Goal: Information Seeking & Learning: Learn about a topic

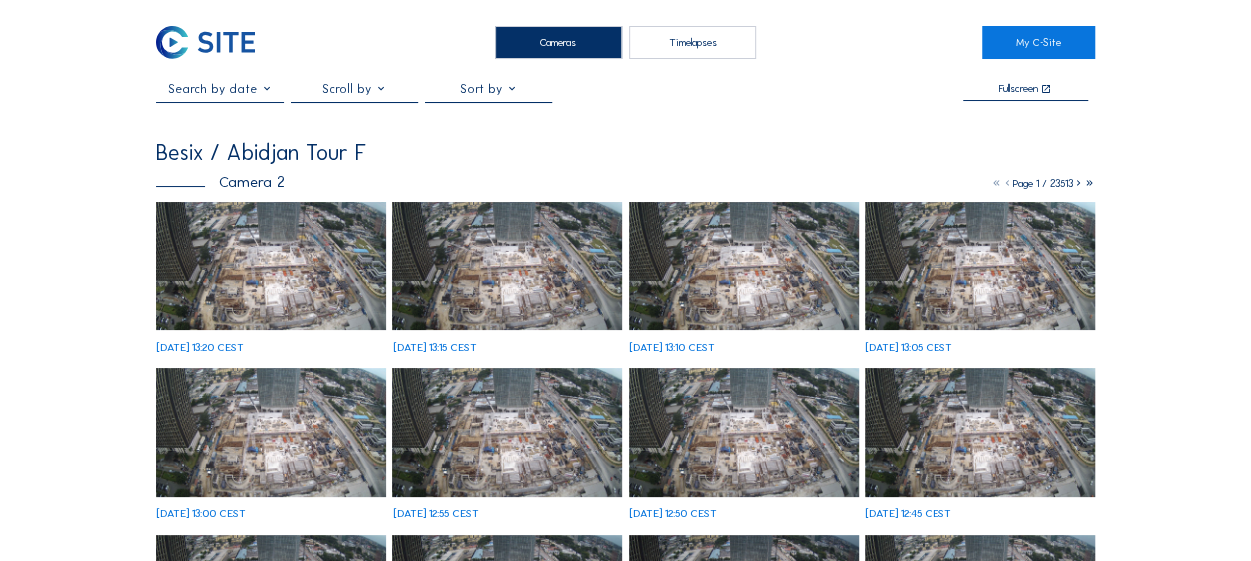
click at [255, 255] on img at bounding box center [271, 266] width 230 height 129
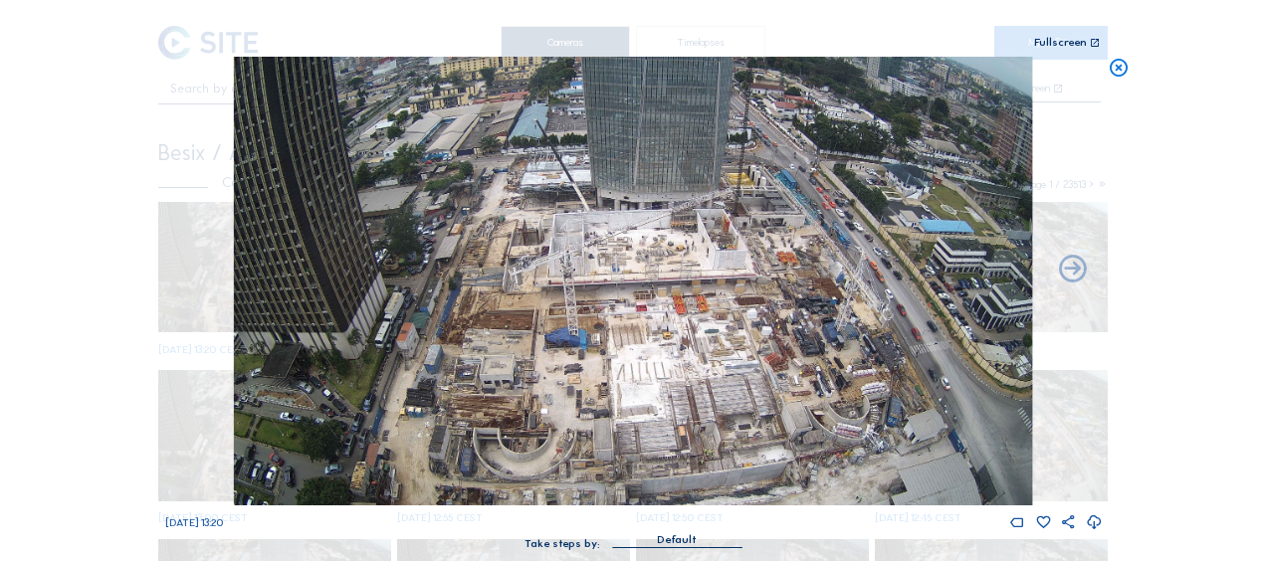
click at [1114, 68] on icon at bounding box center [1119, 68] width 22 height 23
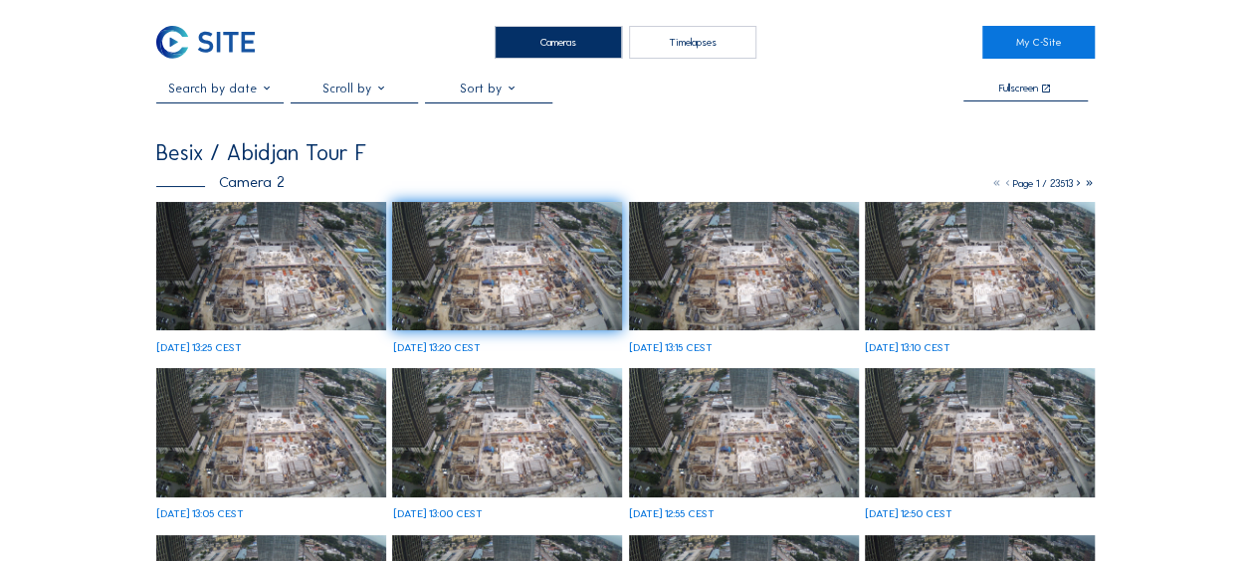
click at [207, 298] on img at bounding box center [271, 266] width 230 height 129
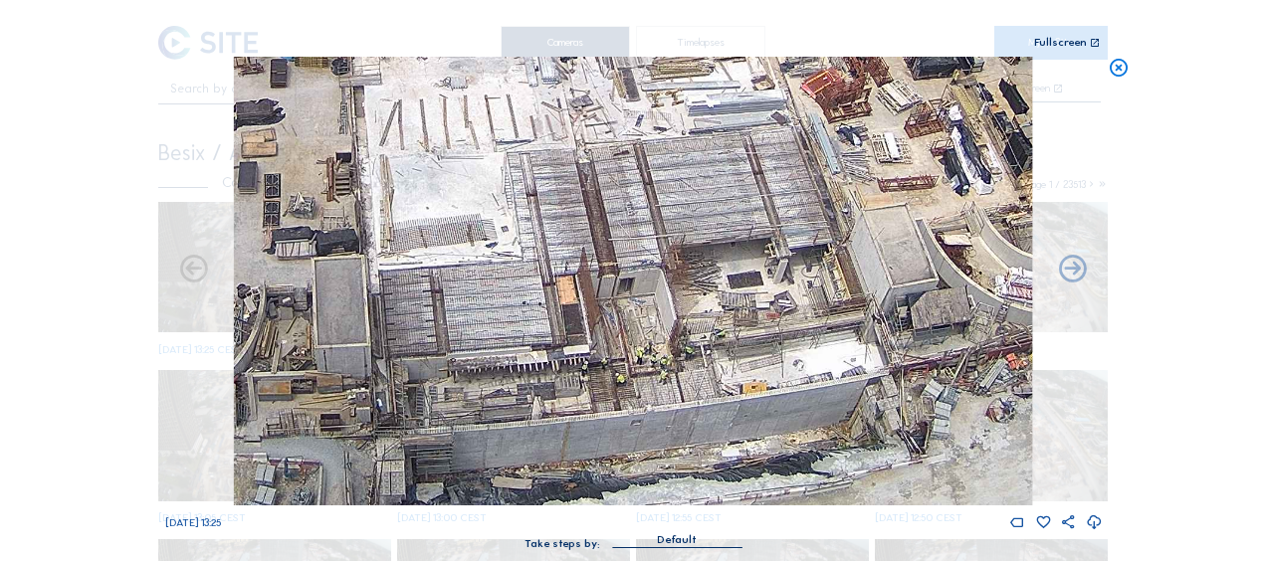
drag, startPoint x: 506, startPoint y: 408, endPoint x: 667, endPoint y: 195, distance: 266.5
click at [667, 195] on img at bounding box center [633, 281] width 798 height 449
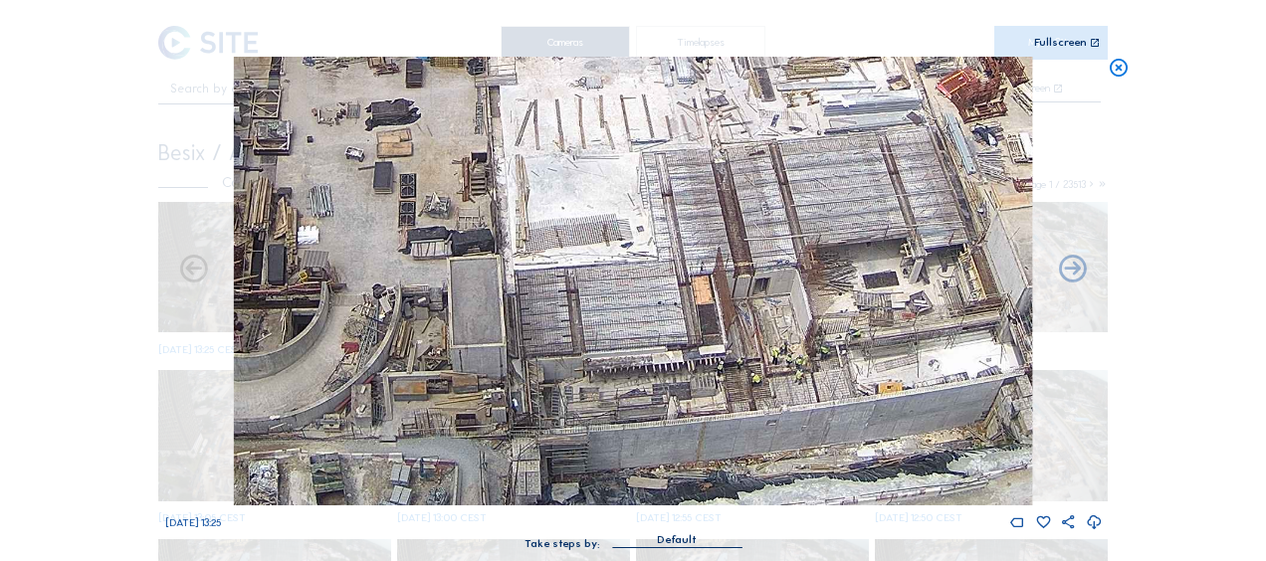
drag, startPoint x: 510, startPoint y: 348, endPoint x: 630, endPoint y: 342, distance: 119.6
click at [630, 342] on img at bounding box center [633, 281] width 798 height 449
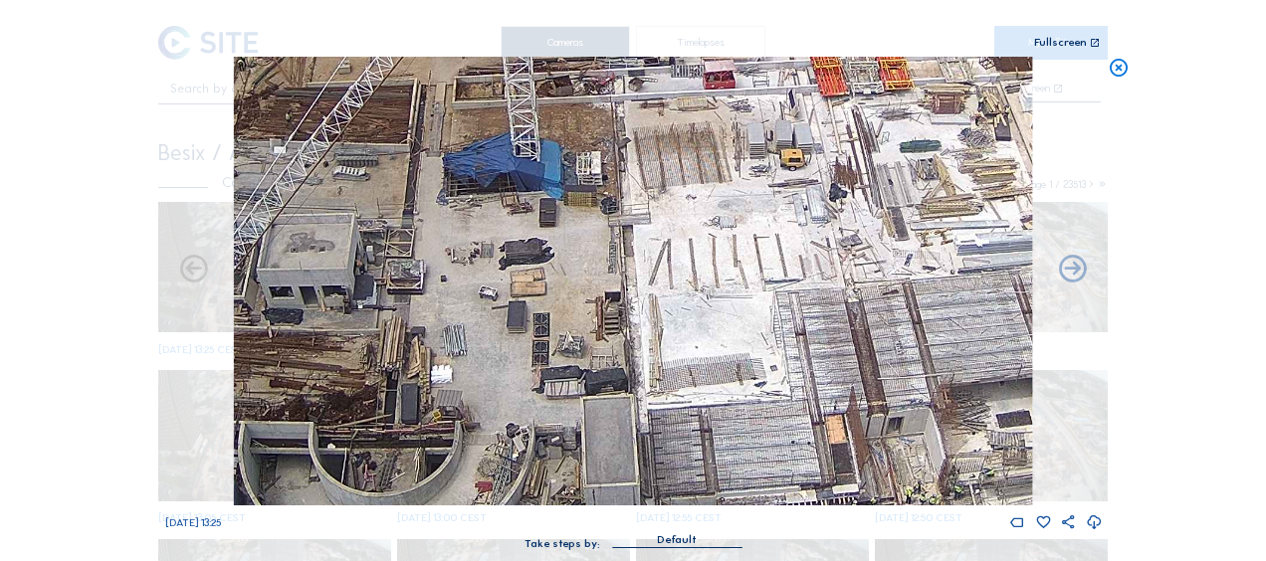
drag, startPoint x: 452, startPoint y: 210, endPoint x: 662, endPoint y: 428, distance: 302.6
click at [662, 428] on img at bounding box center [633, 281] width 798 height 449
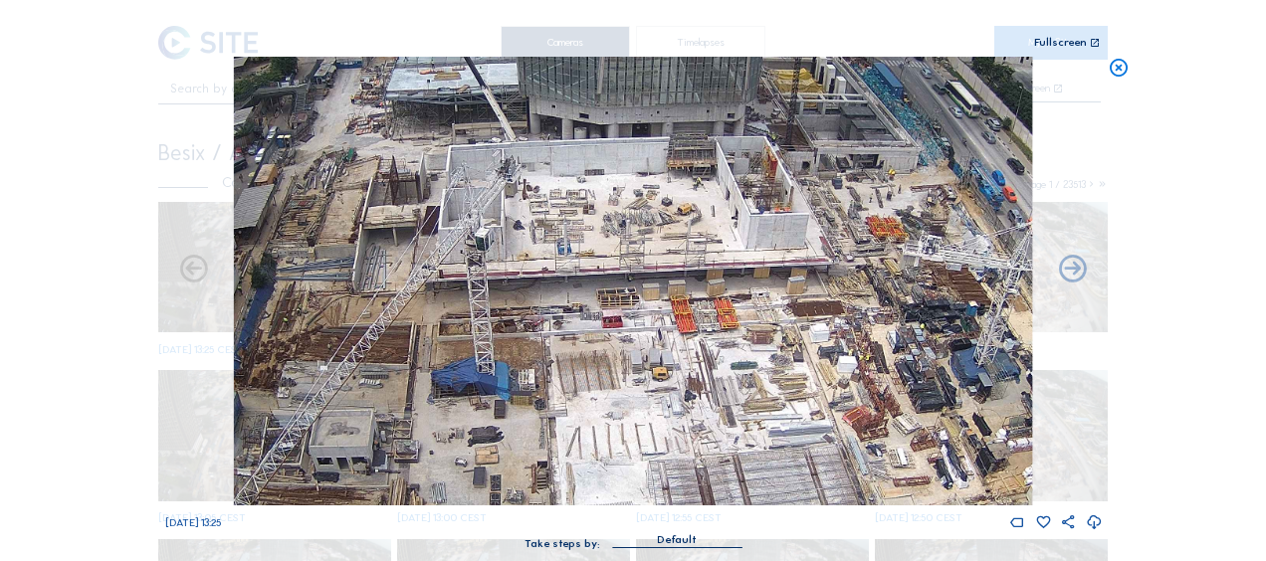
drag, startPoint x: 935, startPoint y: 326, endPoint x: 758, endPoint y: 440, distance: 210.3
click at [758, 440] on img at bounding box center [633, 281] width 798 height 449
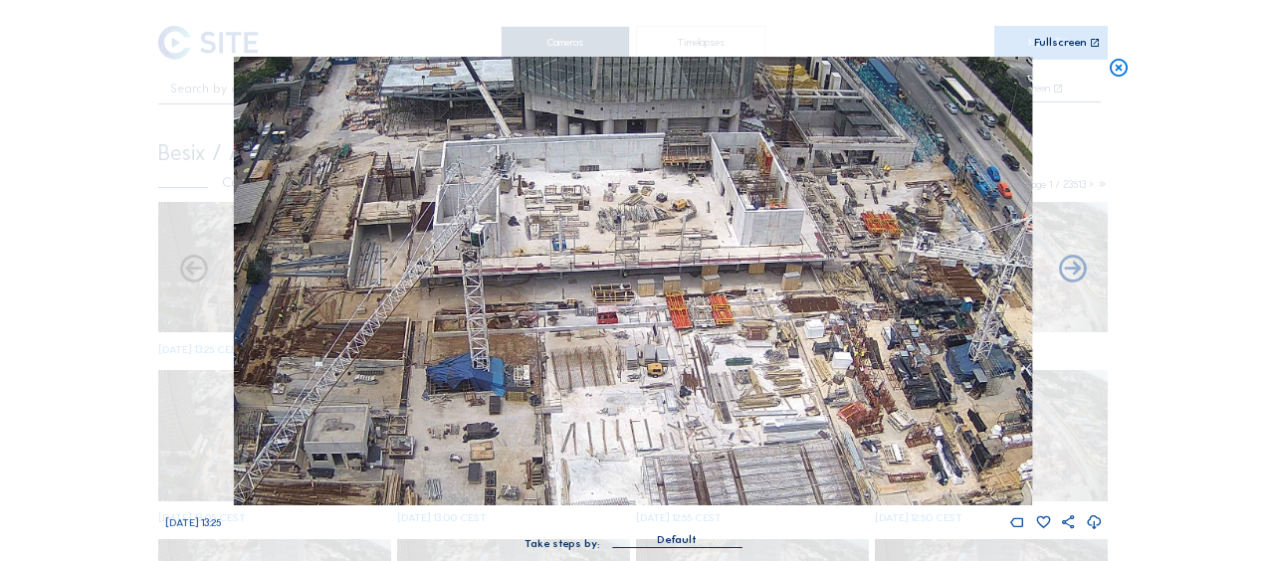
drag, startPoint x: 756, startPoint y: 372, endPoint x: 696, endPoint y: 191, distance: 191.0
click at [696, 191] on img at bounding box center [633, 281] width 798 height 449
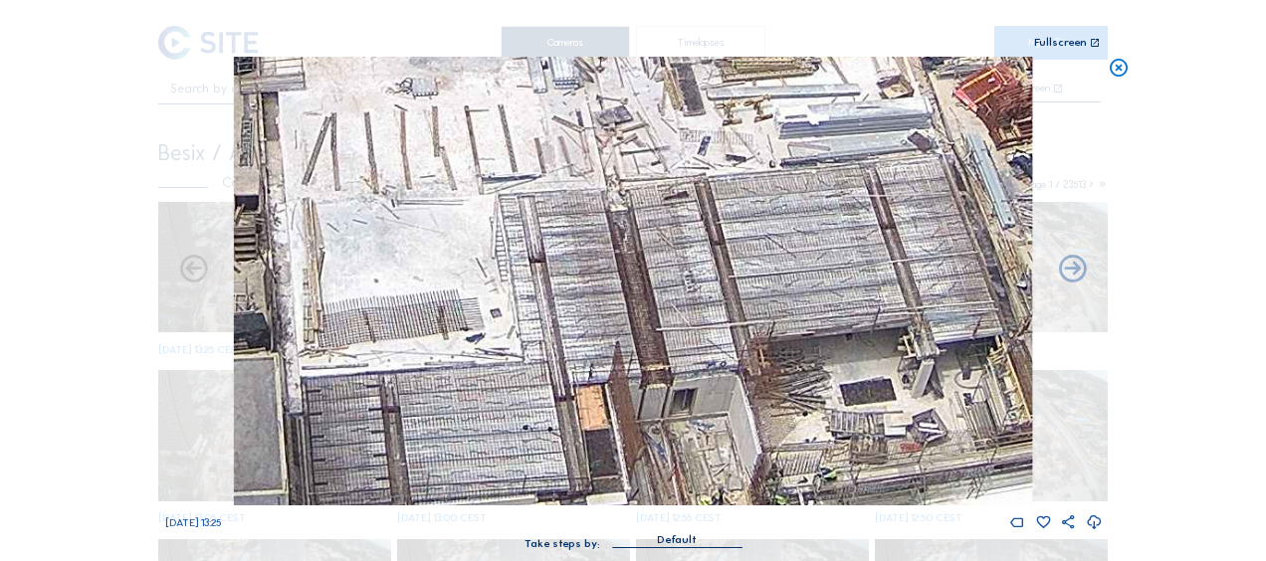
drag, startPoint x: 886, startPoint y: 121, endPoint x: 811, endPoint y: 286, distance: 180.4
click at [811, 286] on img at bounding box center [633, 281] width 798 height 449
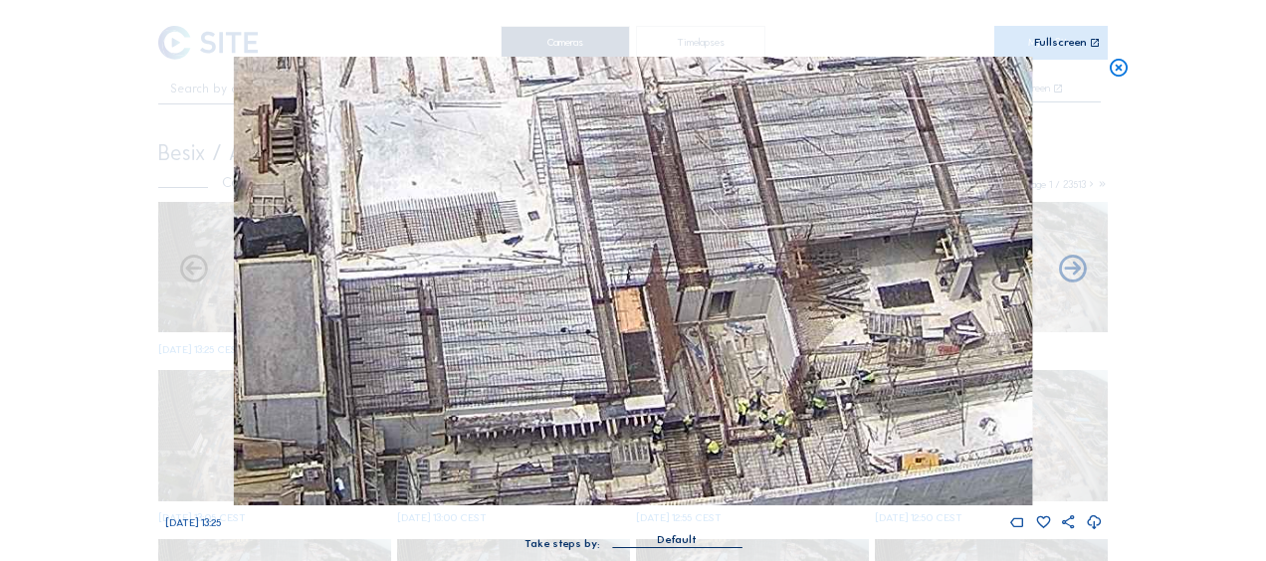
drag, startPoint x: 642, startPoint y: 285, endPoint x: 719, endPoint y: 206, distance: 110.5
click at [719, 206] on img at bounding box center [633, 281] width 798 height 449
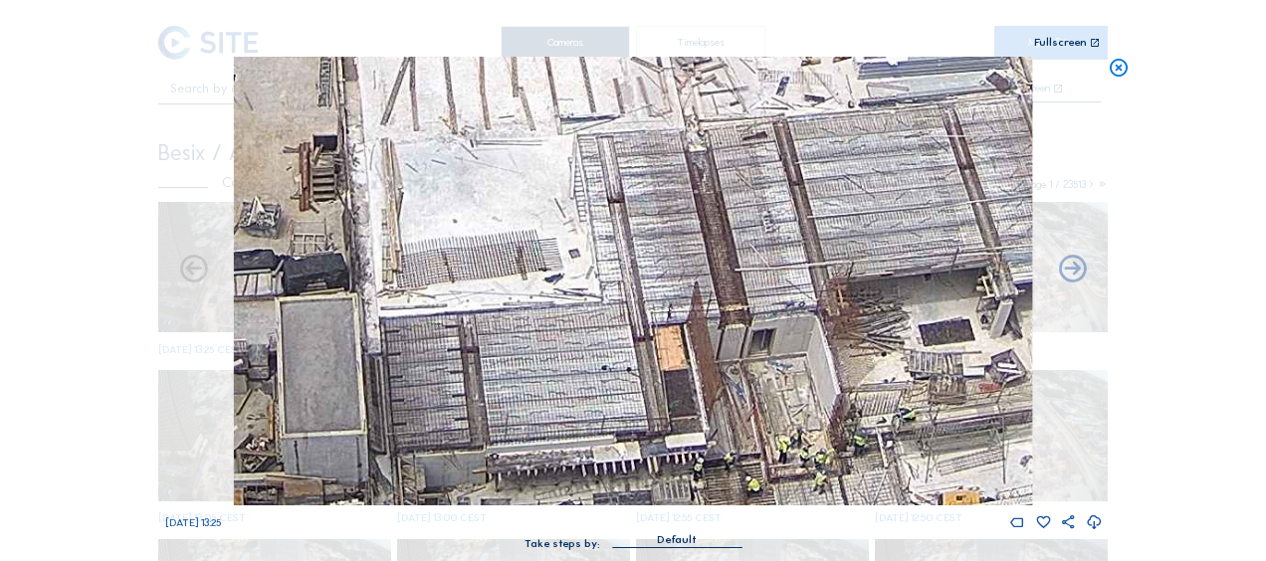
drag, startPoint x: 759, startPoint y: 263, endPoint x: 748, endPoint y: 278, distance: 18.5
click at [748, 278] on img at bounding box center [633, 281] width 798 height 449
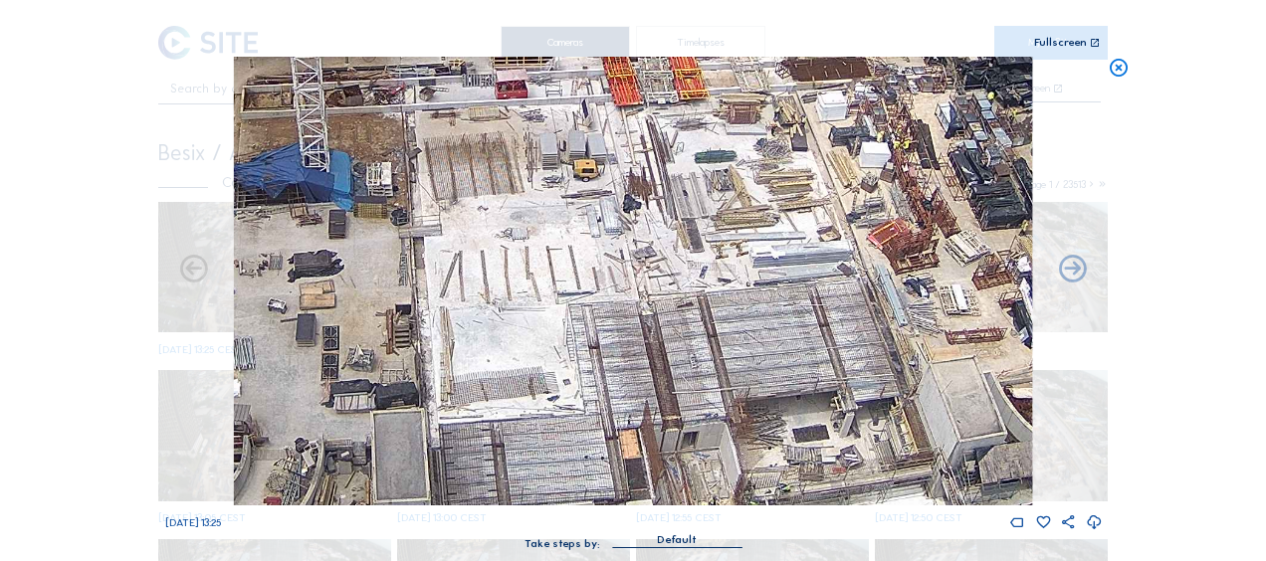
drag, startPoint x: 794, startPoint y: 212, endPoint x: 699, endPoint y: 334, distance: 155.3
click at [699, 334] on img at bounding box center [633, 281] width 798 height 449
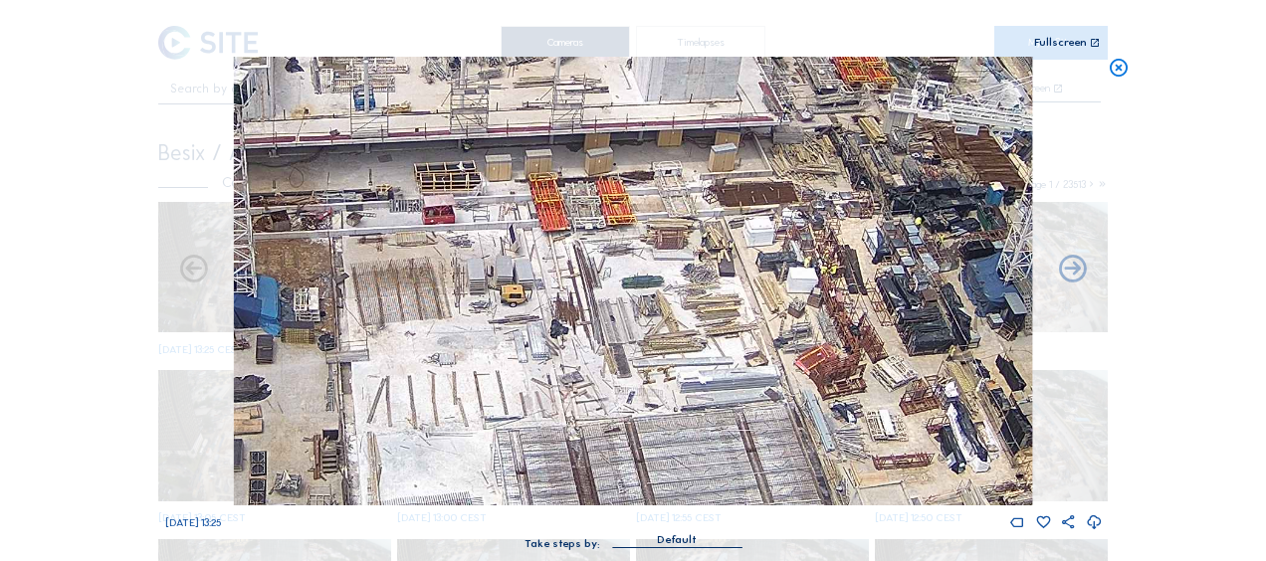
drag, startPoint x: 763, startPoint y: 192, endPoint x: 697, endPoint y: 310, distance: 135.9
click at [697, 310] on img at bounding box center [633, 281] width 798 height 449
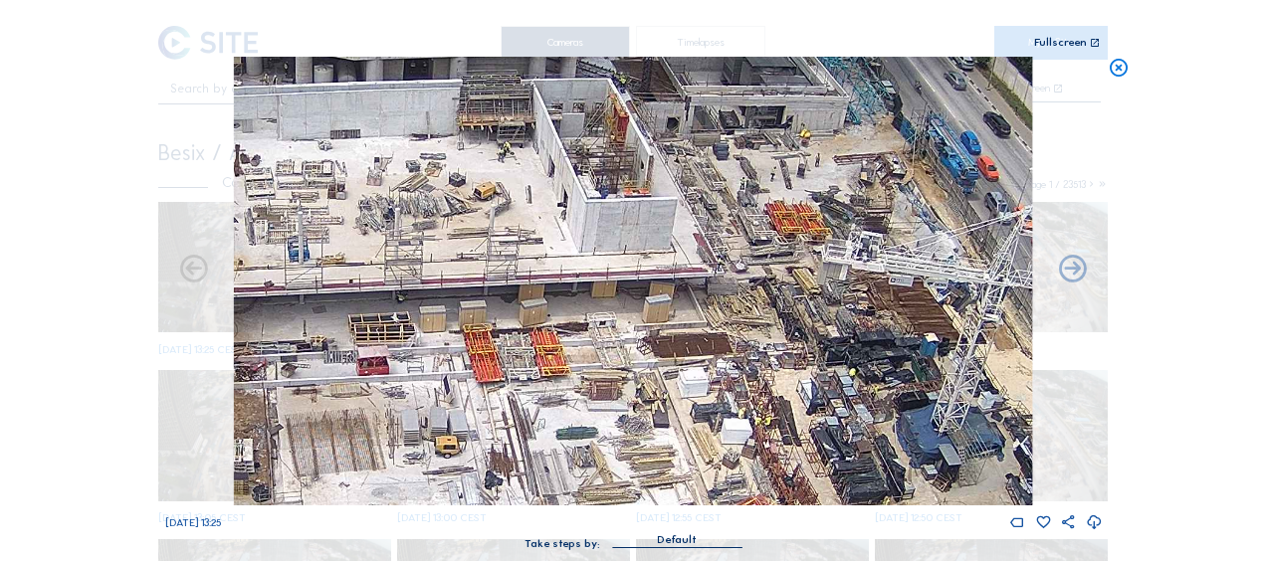
drag, startPoint x: 780, startPoint y: 167, endPoint x: 714, endPoint y: 318, distance: 164.9
click at [714, 318] on img at bounding box center [633, 281] width 798 height 449
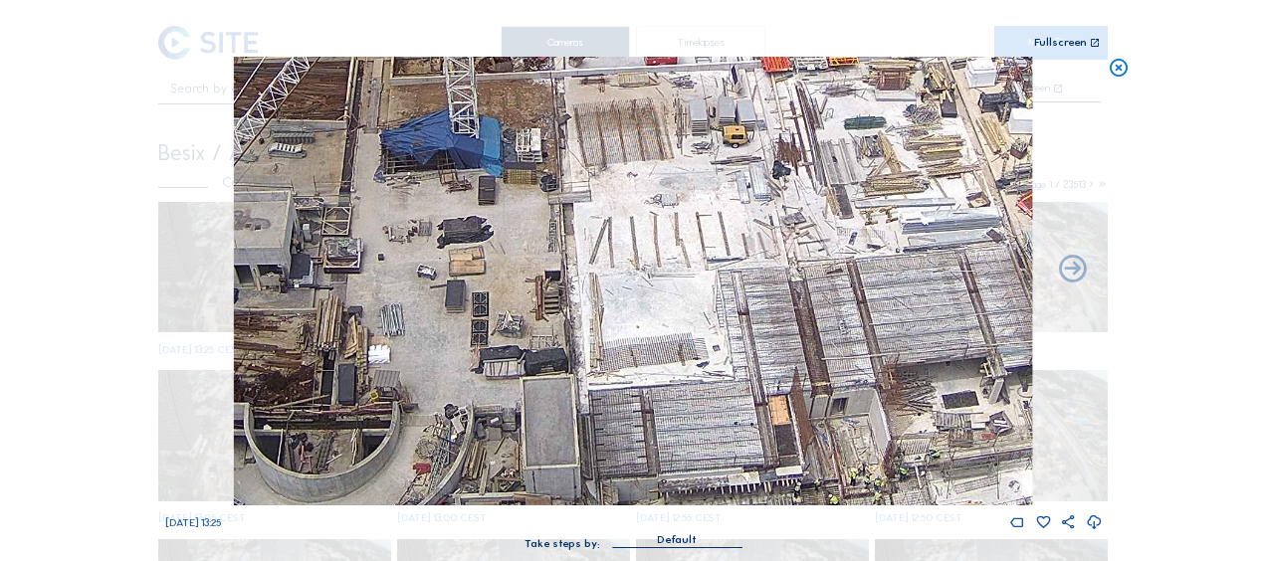
drag, startPoint x: 468, startPoint y: 436, endPoint x: 784, endPoint y: 86, distance: 472.0
click at [784, 86] on img at bounding box center [633, 281] width 798 height 449
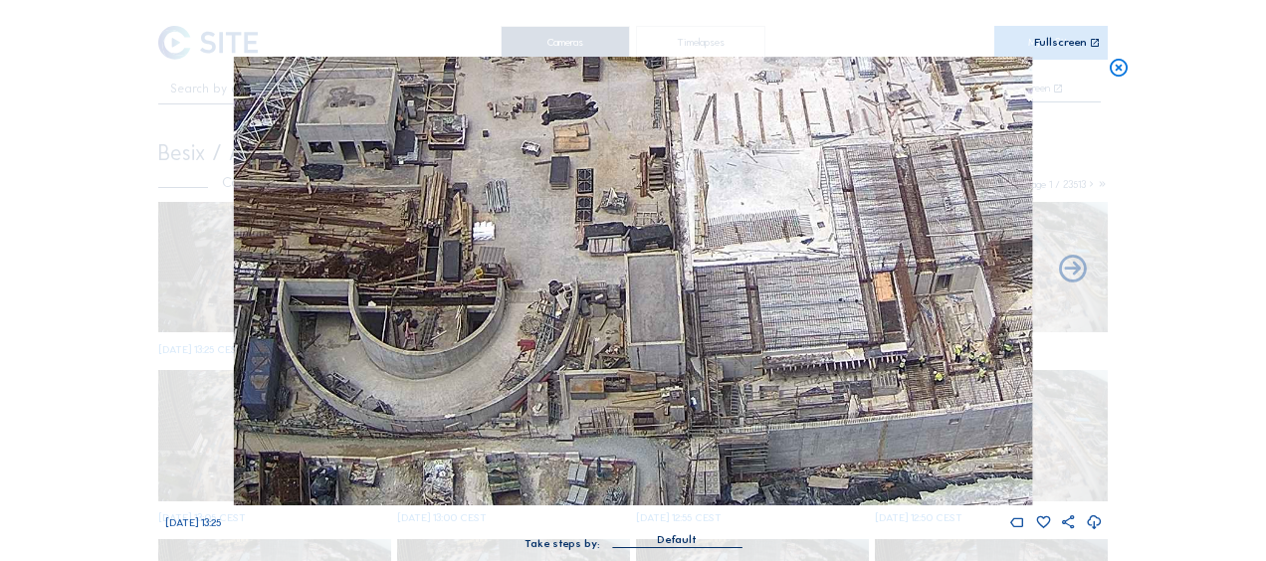
drag, startPoint x: 547, startPoint y: 310, endPoint x: 627, endPoint y: 175, distance: 157.0
click at [627, 175] on img at bounding box center [633, 281] width 798 height 449
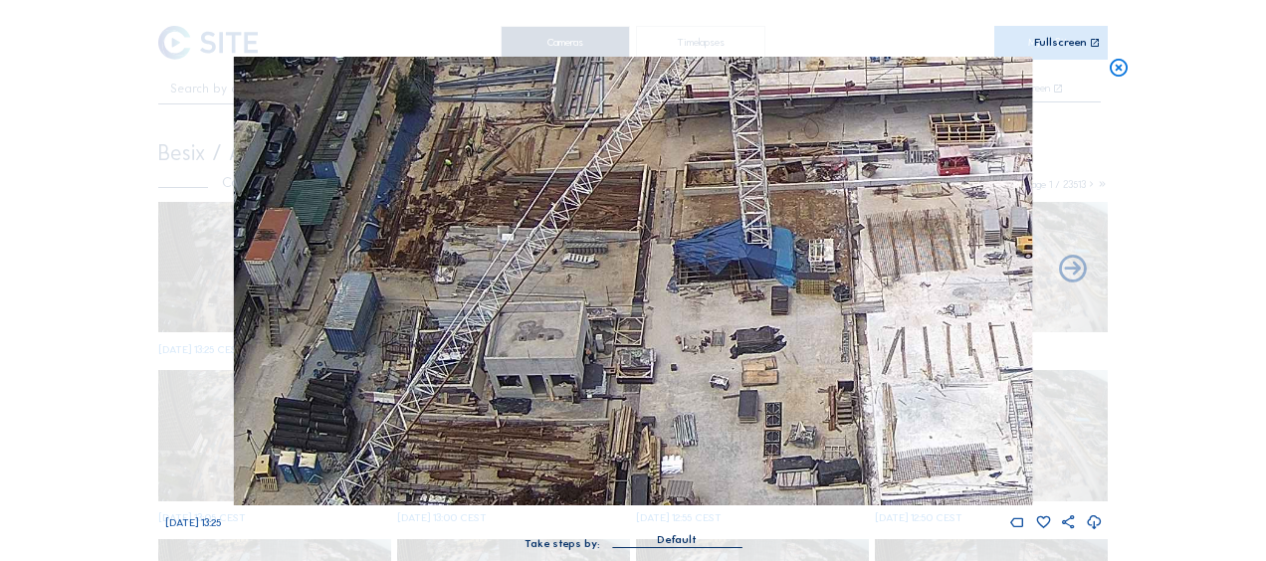
drag, startPoint x: 466, startPoint y: 187, endPoint x: 641, endPoint y: 420, distance: 291.4
click at [642, 422] on img at bounding box center [633, 281] width 798 height 449
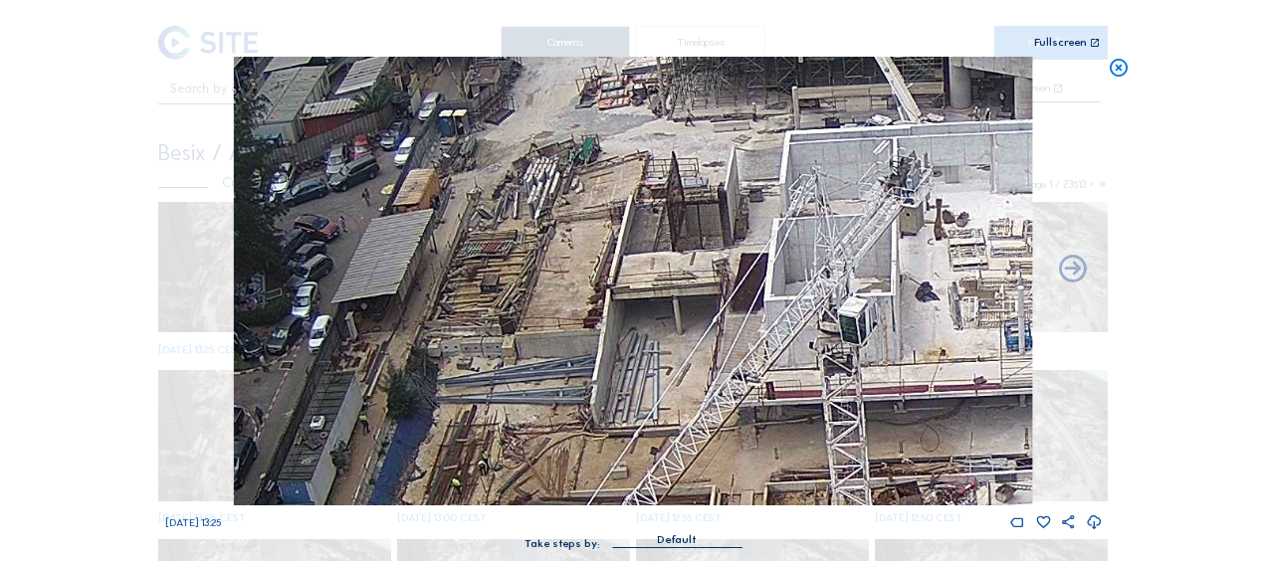
drag, startPoint x: 539, startPoint y: 109, endPoint x: 574, endPoint y: 366, distance: 259.1
click at [577, 370] on img at bounding box center [633, 281] width 798 height 449
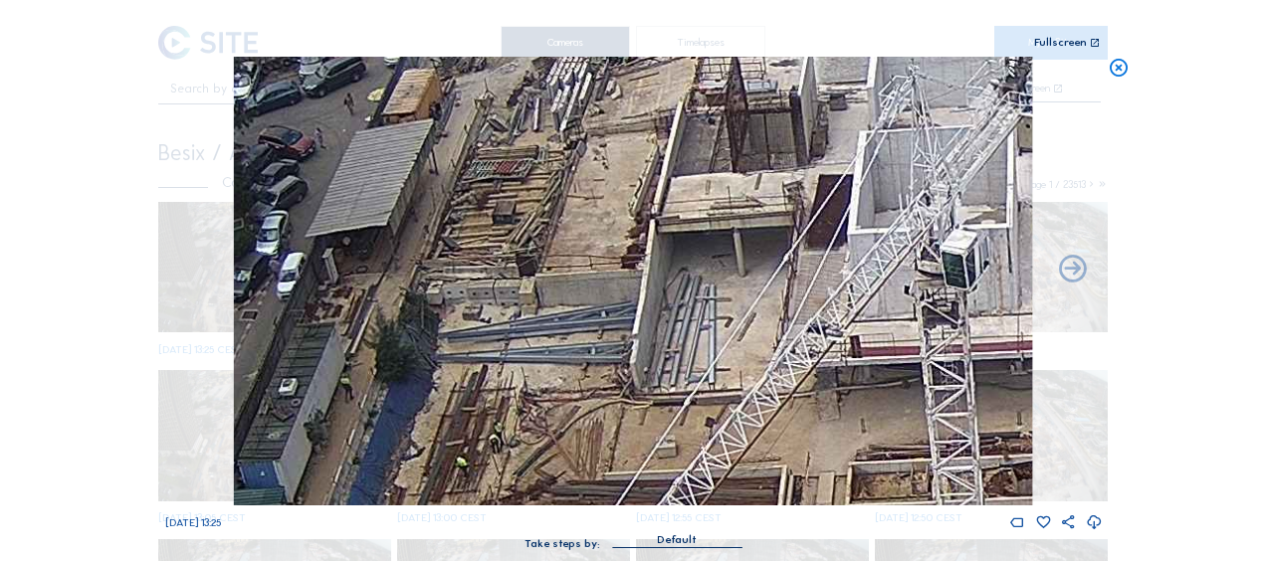
drag, startPoint x: 609, startPoint y: 336, endPoint x: 583, endPoint y: 378, distance: 49.2
click at [583, 378] on img at bounding box center [633, 281] width 798 height 449
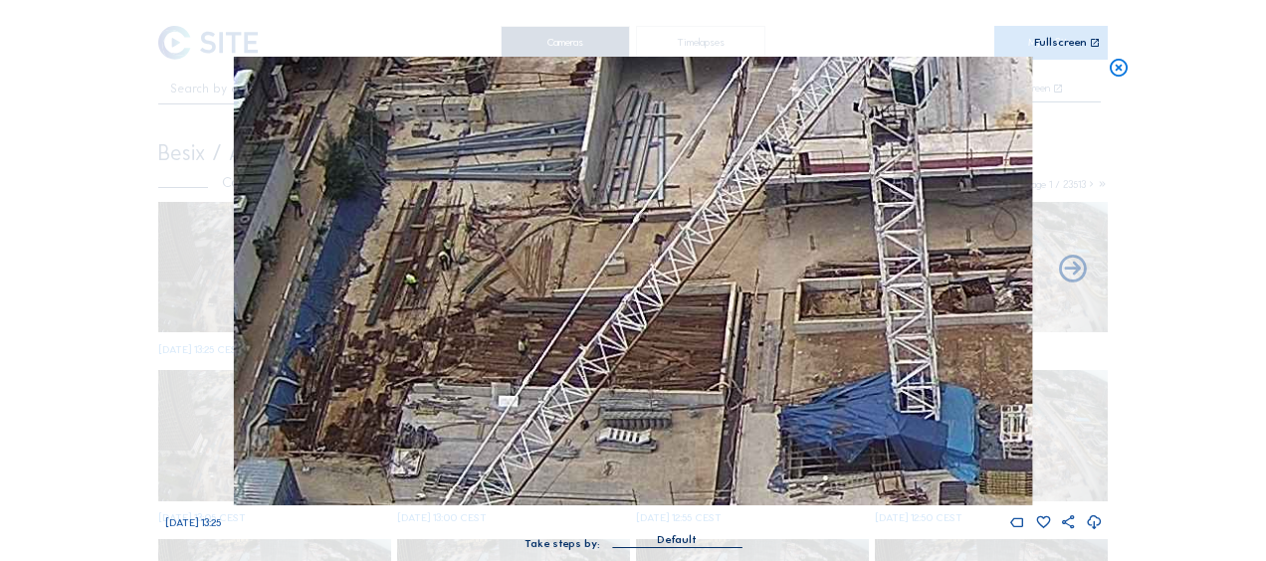
drag, startPoint x: 696, startPoint y: 332, endPoint x: 640, endPoint y: 134, distance: 205.7
click at [640, 133] on img at bounding box center [633, 281] width 798 height 449
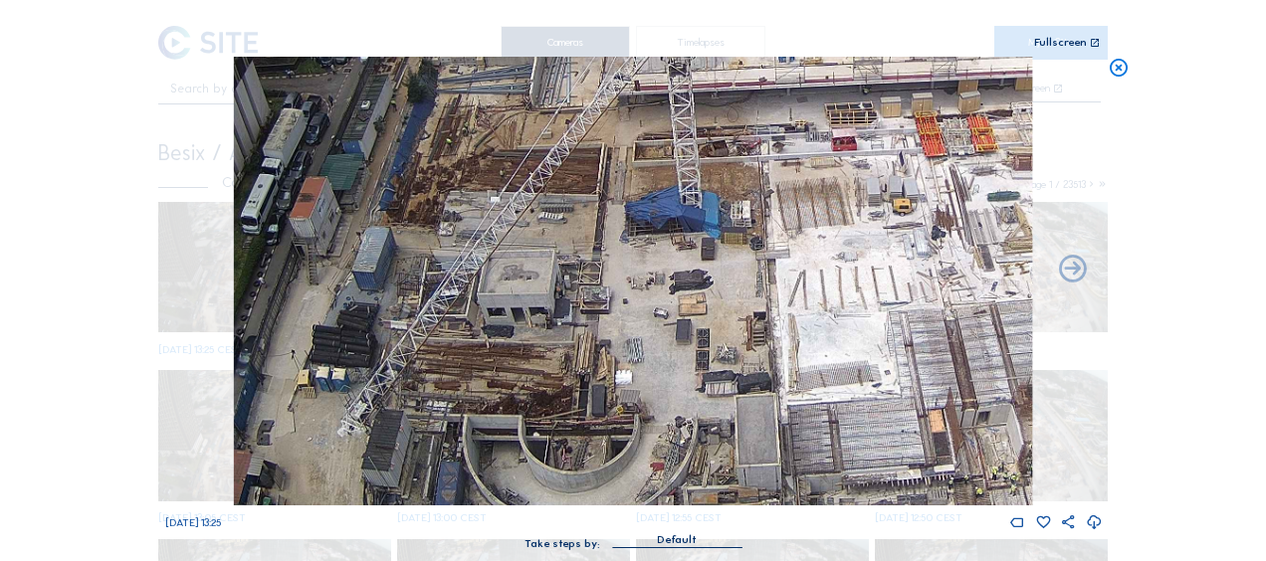
drag, startPoint x: 872, startPoint y: 365, endPoint x: 811, endPoint y: 324, distance: 73.1
click at [811, 324] on img at bounding box center [633, 281] width 798 height 449
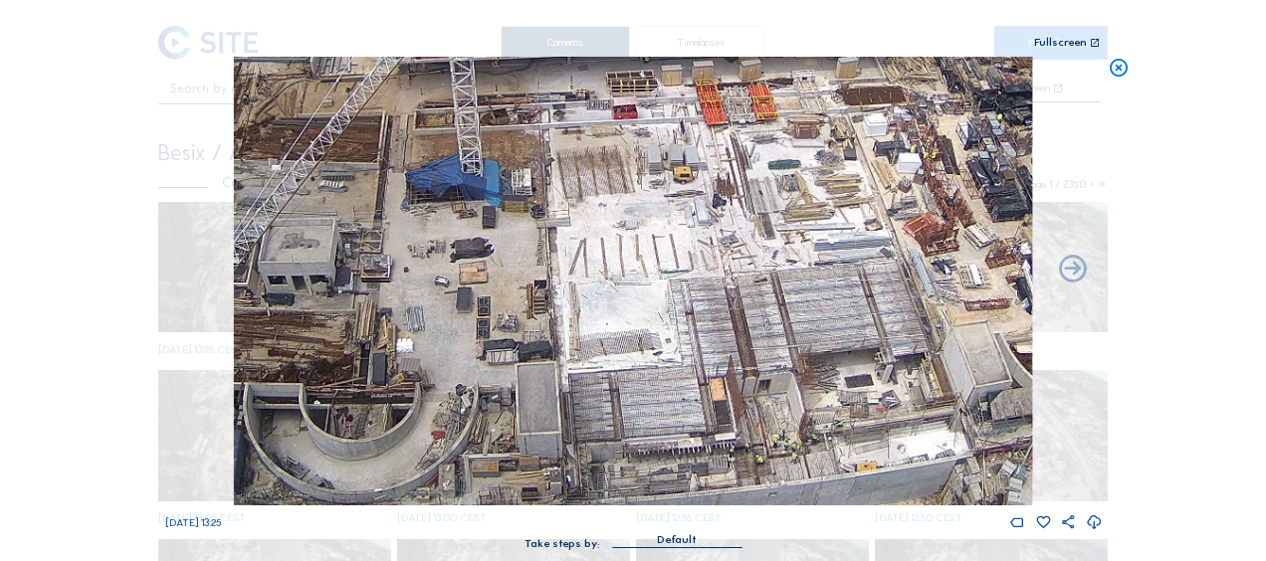
drag, startPoint x: 832, startPoint y: 339, endPoint x: 350, endPoint y: 267, distance: 487.1
click at [348, 265] on img at bounding box center [633, 281] width 798 height 449
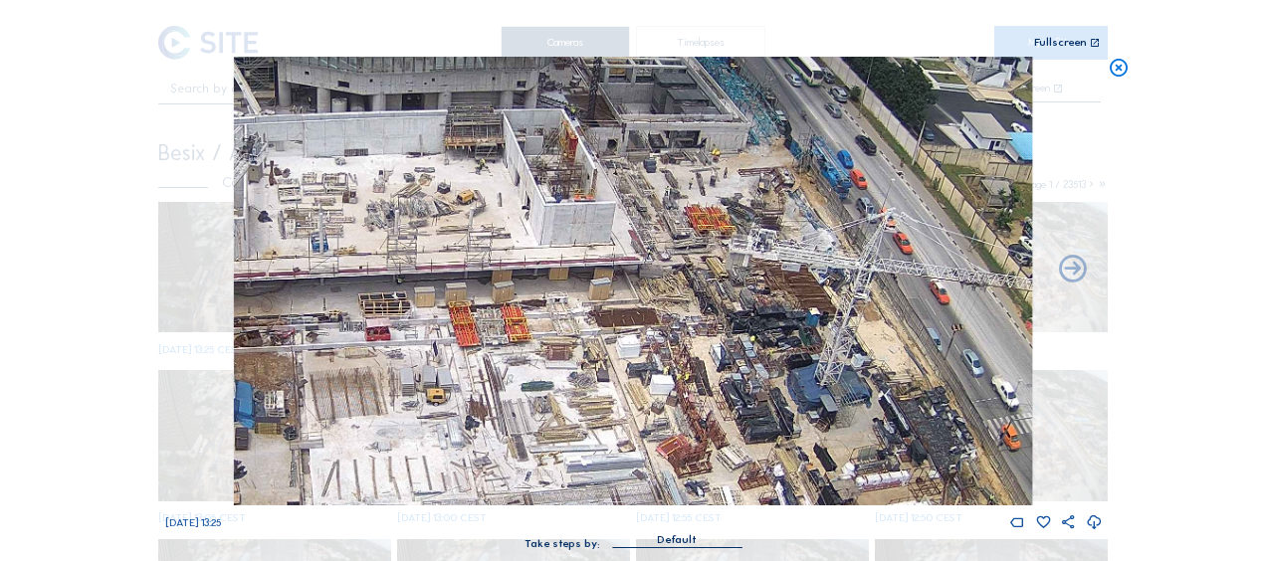
drag, startPoint x: 582, startPoint y: 415, endPoint x: 577, endPoint y: 436, distance: 21.5
click at [577, 436] on img at bounding box center [633, 281] width 798 height 449
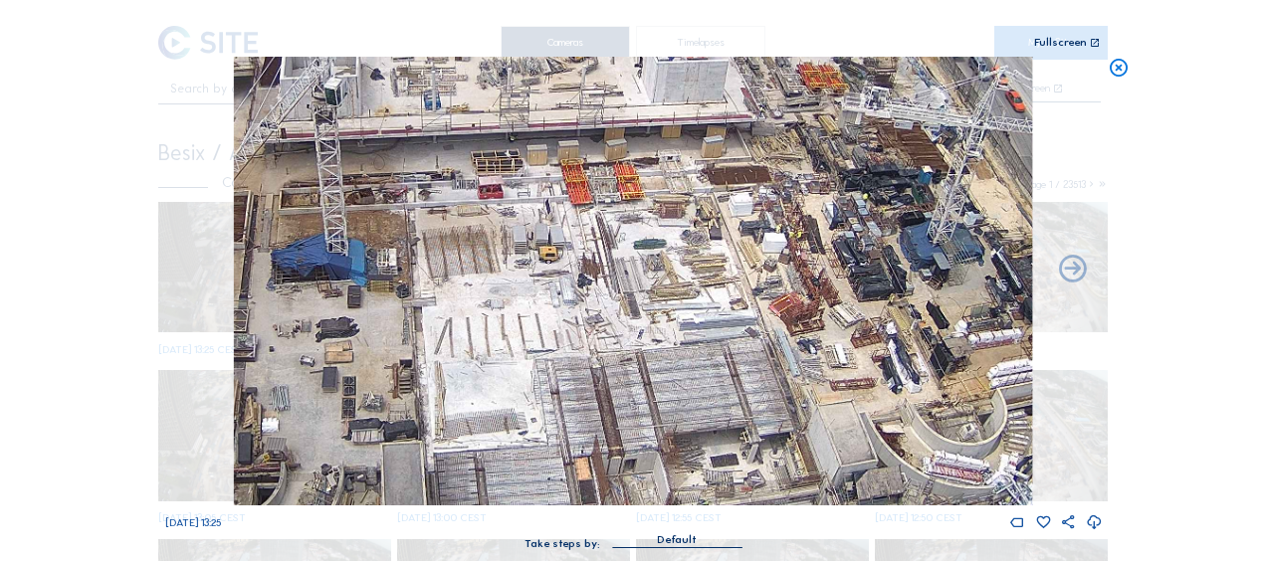
drag, startPoint x: 565, startPoint y: 392, endPoint x: 658, endPoint y: 237, distance: 180.7
click at [660, 239] on img at bounding box center [633, 281] width 798 height 449
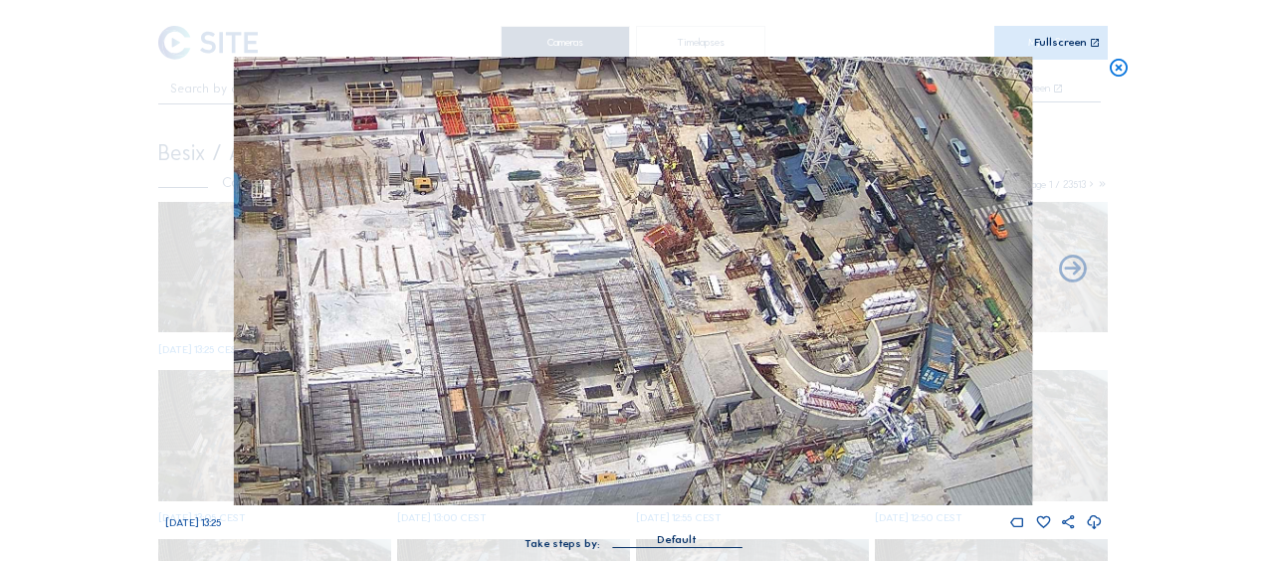
drag, startPoint x: 707, startPoint y: 285, endPoint x: 366, endPoint y: 97, distance: 389.7
click at [366, 97] on img at bounding box center [633, 281] width 798 height 449
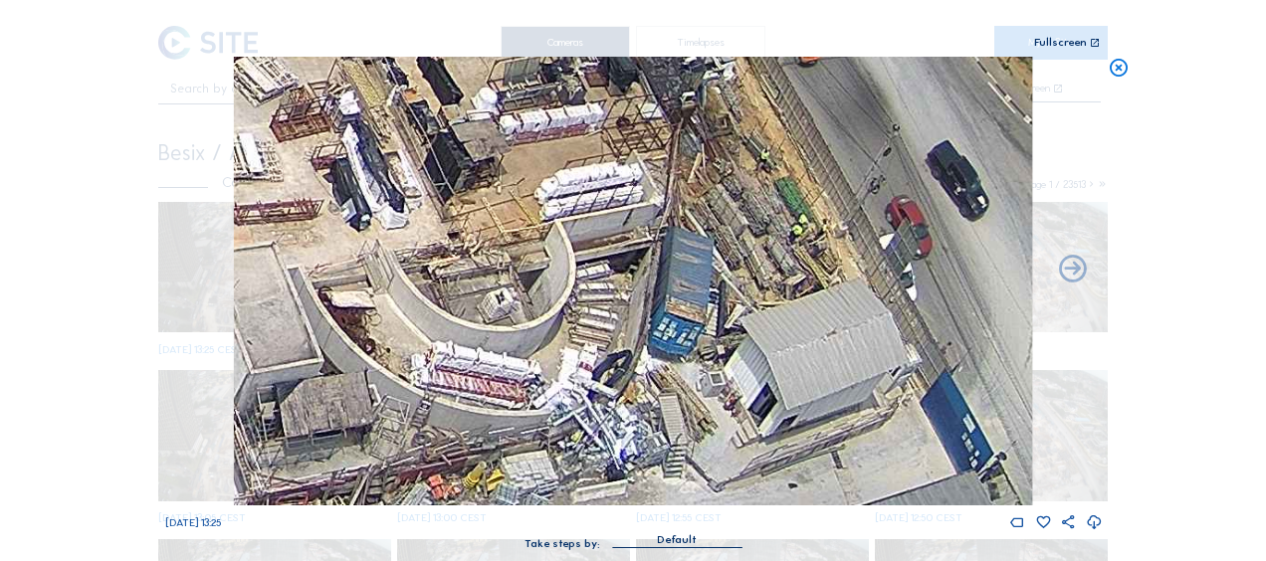
click at [78, 190] on div "Scroll to travel through time | Press 'Alt' Button + Scroll to Zoom | Click and…" at bounding box center [633, 280] width 1266 height 561
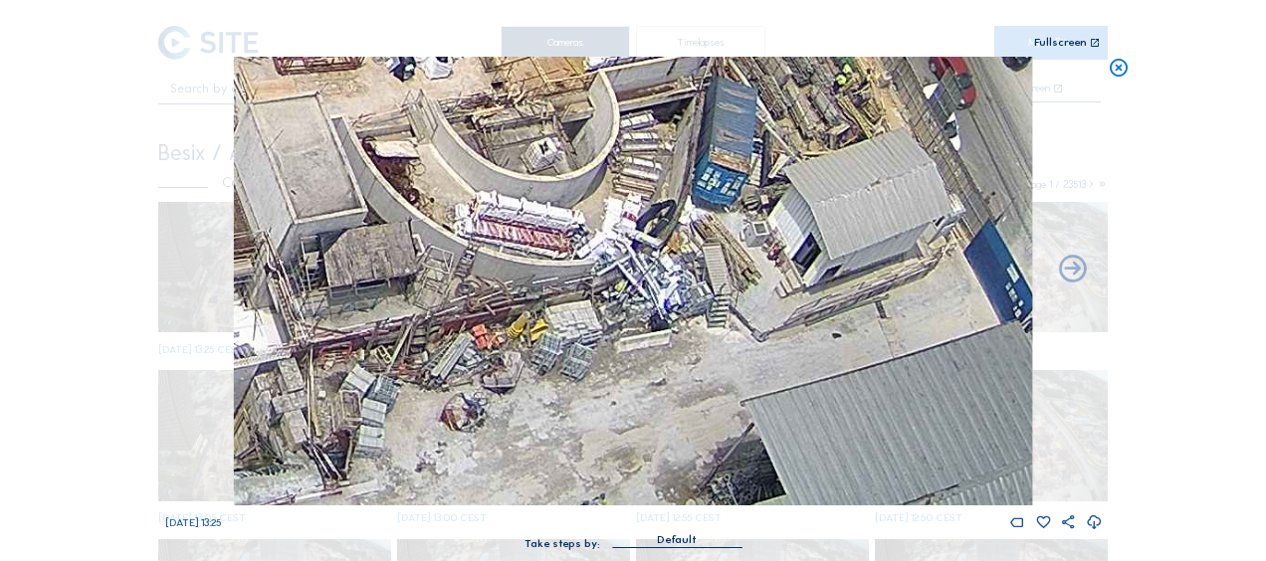
drag, startPoint x: 450, startPoint y: 362, endPoint x: 478, endPoint y: 261, distance: 105.3
click at [478, 261] on img at bounding box center [633, 281] width 798 height 449
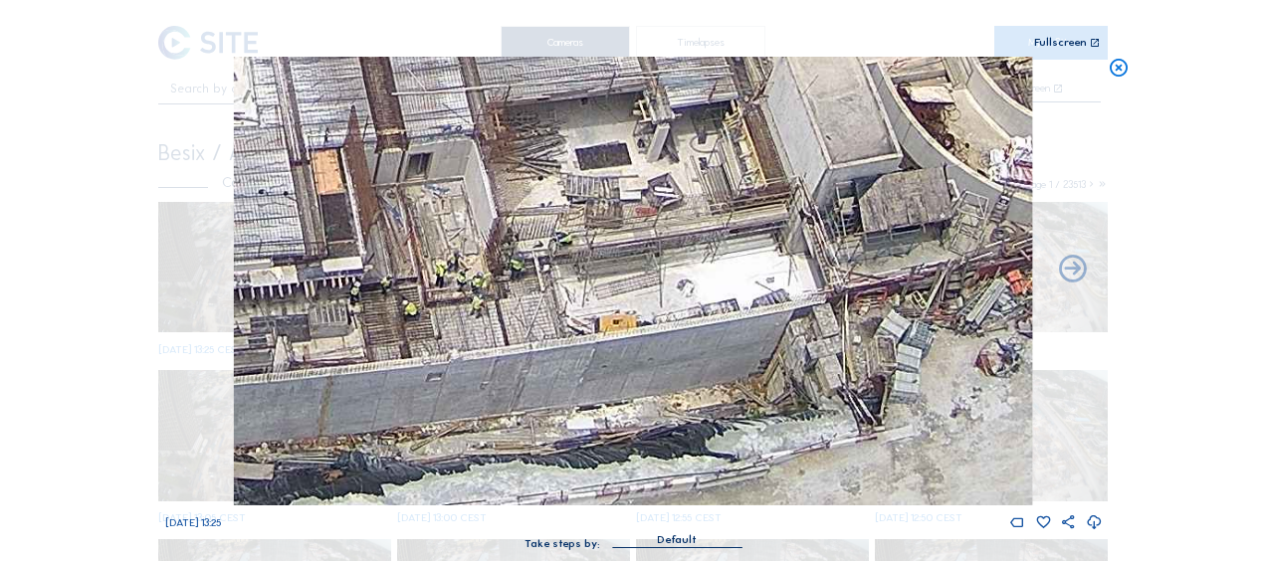
drag, startPoint x: 395, startPoint y: 416, endPoint x: 925, endPoint y: 292, distance: 544.8
click at [929, 292] on img at bounding box center [633, 281] width 798 height 449
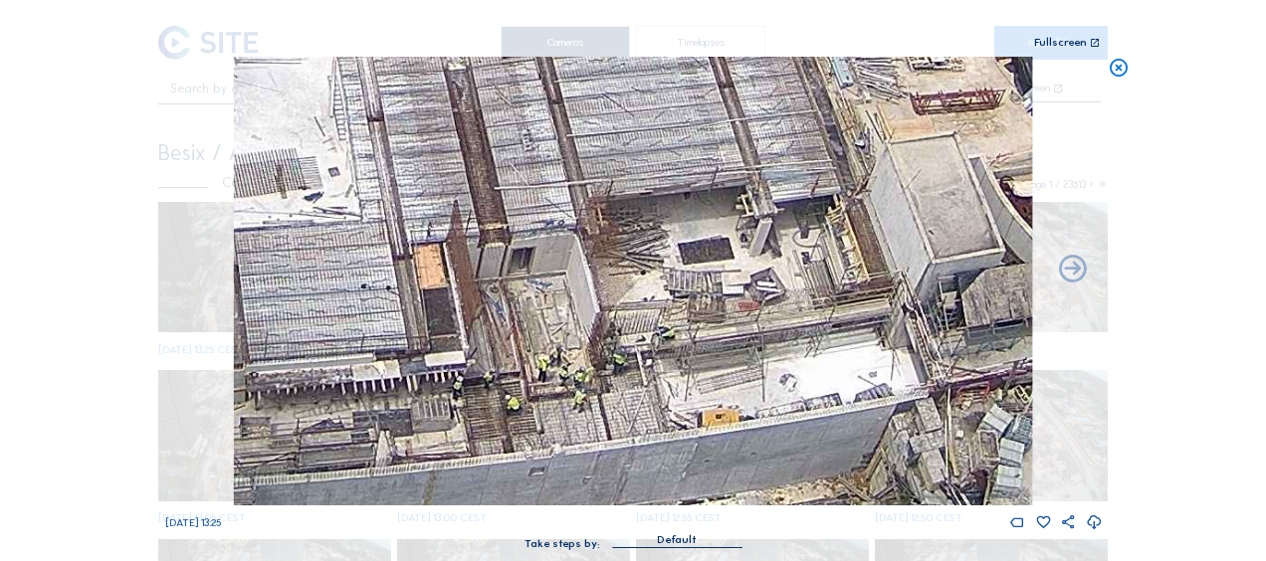
drag, startPoint x: 634, startPoint y: 286, endPoint x: 789, endPoint y: 386, distance: 184.9
click at [789, 386] on img at bounding box center [633, 281] width 798 height 449
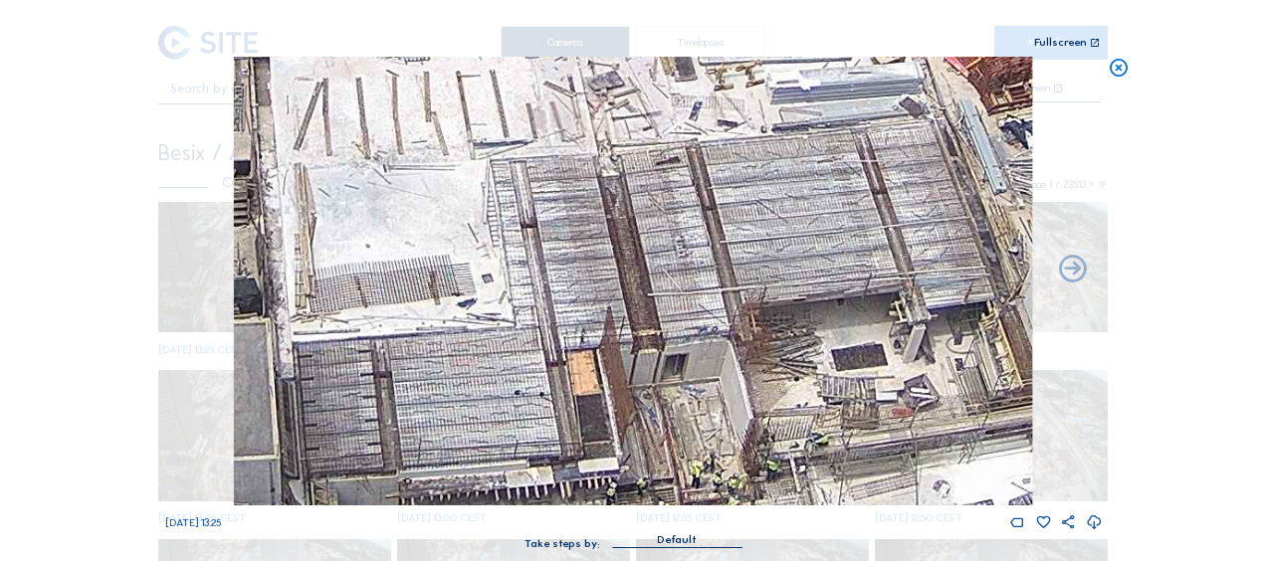
drag, startPoint x: 595, startPoint y: 203, endPoint x: 653, endPoint y: 342, distance: 150.8
click at [653, 342] on img at bounding box center [633, 281] width 798 height 449
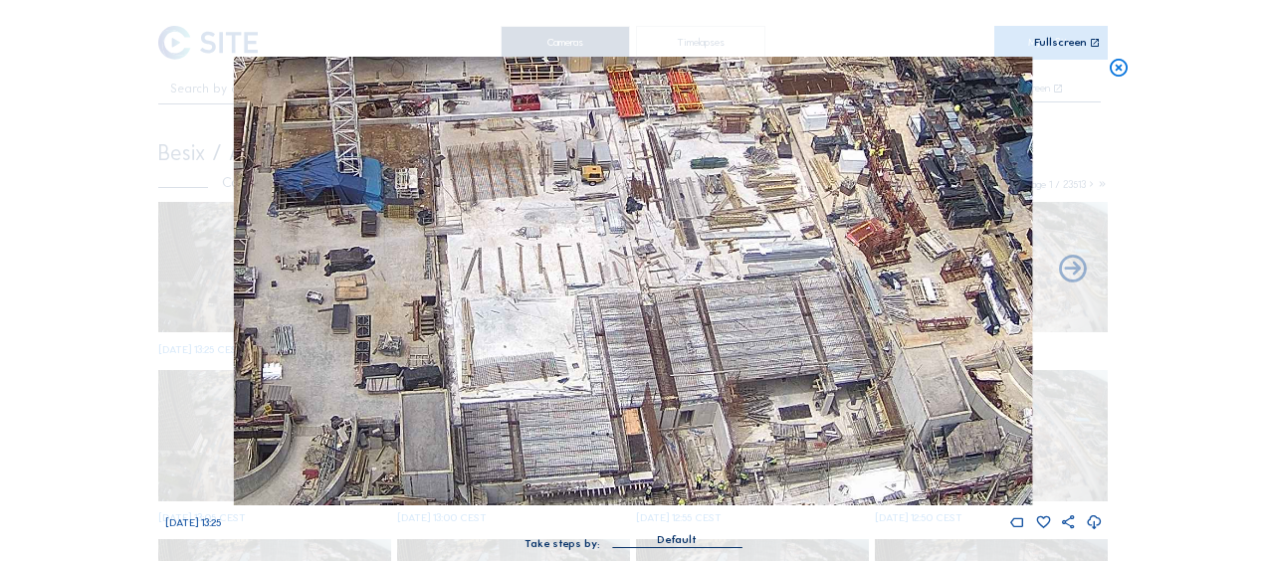
drag, startPoint x: 663, startPoint y: 384, endPoint x: 499, endPoint y: 185, distance: 258.0
click at [499, 185] on img at bounding box center [633, 281] width 798 height 449
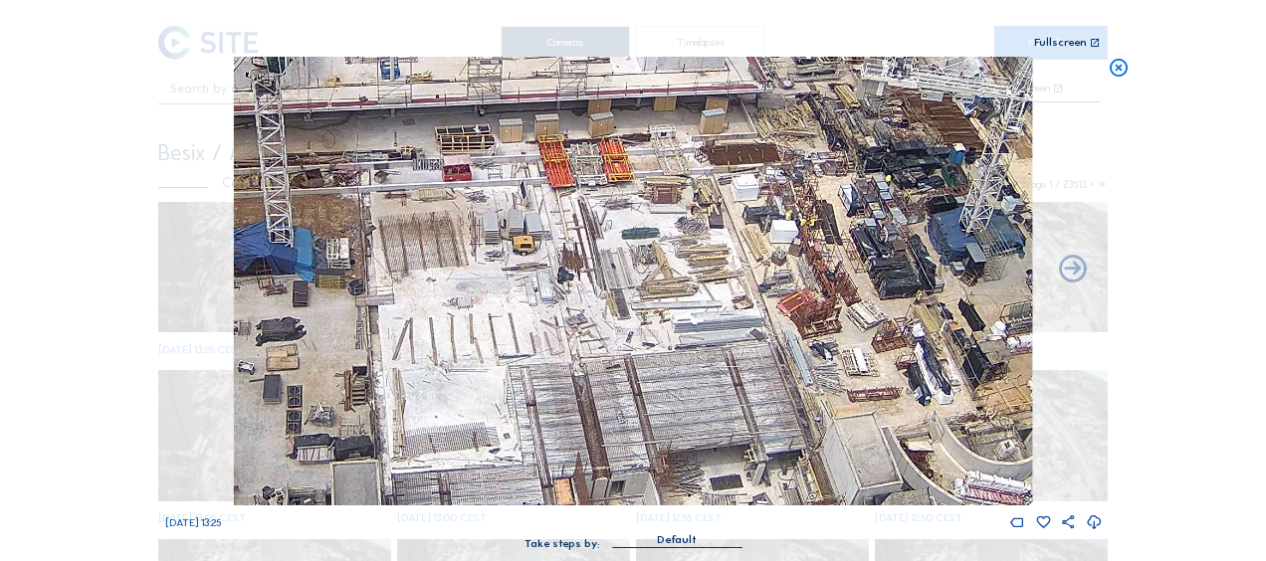
drag, startPoint x: 398, startPoint y: 247, endPoint x: 484, endPoint y: 376, distance: 155.1
click at [484, 376] on img at bounding box center [633, 281] width 798 height 449
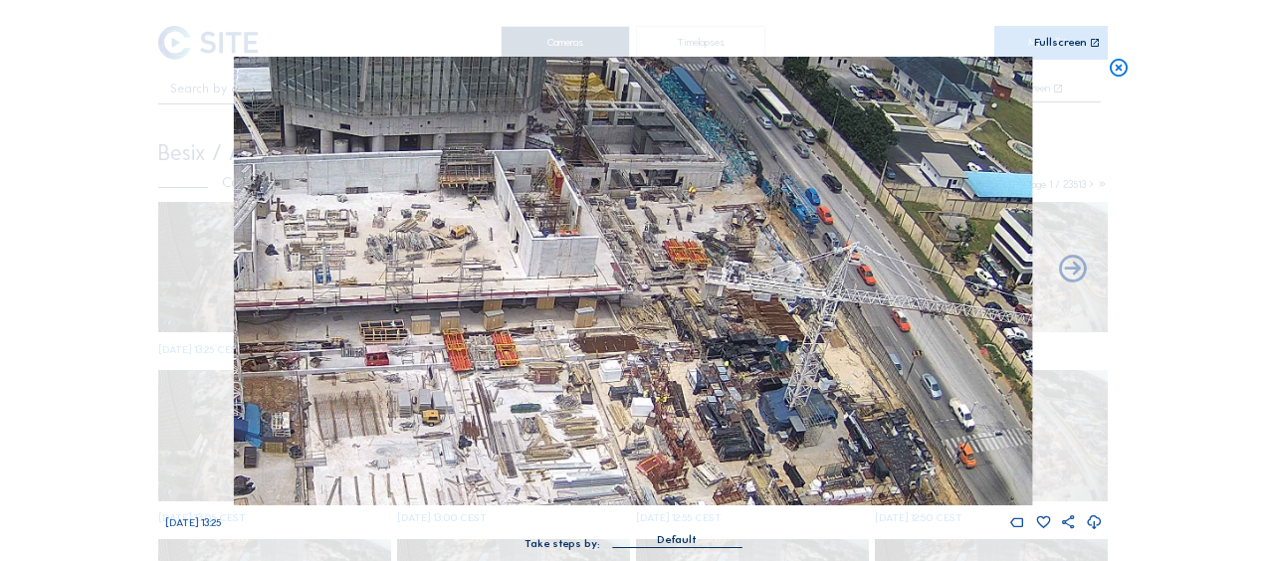
drag, startPoint x: 940, startPoint y: 229, endPoint x: 851, endPoint y: 372, distance: 169.0
click at [851, 372] on img at bounding box center [633, 281] width 798 height 449
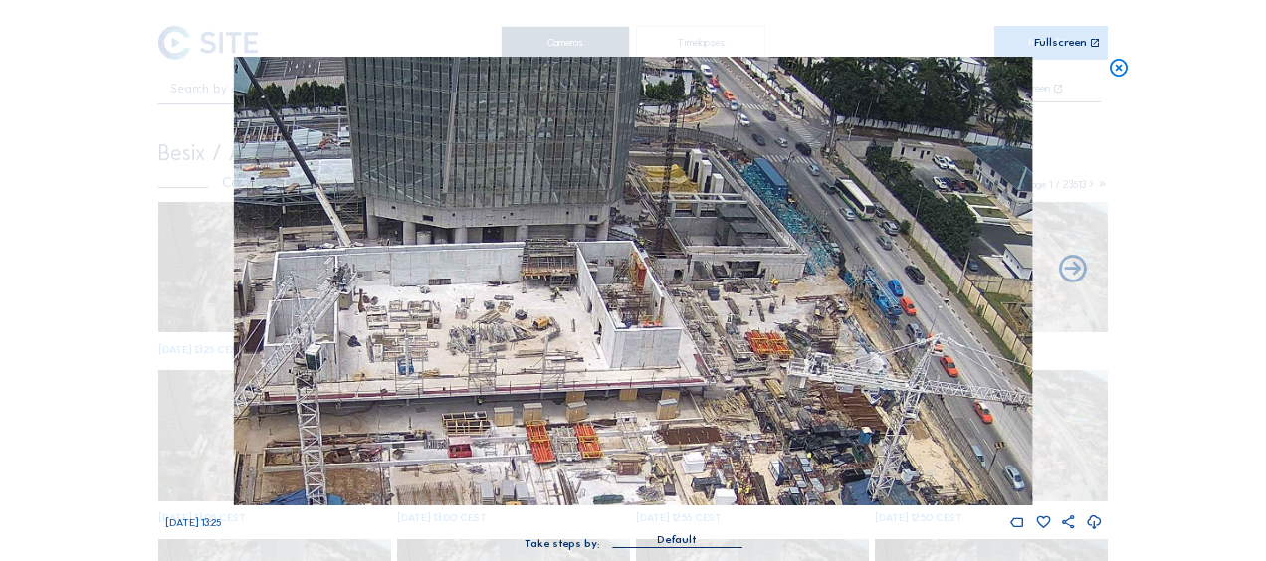
drag, startPoint x: 548, startPoint y: 174, endPoint x: 631, endPoint y: 266, distance: 123.3
click at [631, 266] on img at bounding box center [633, 281] width 798 height 449
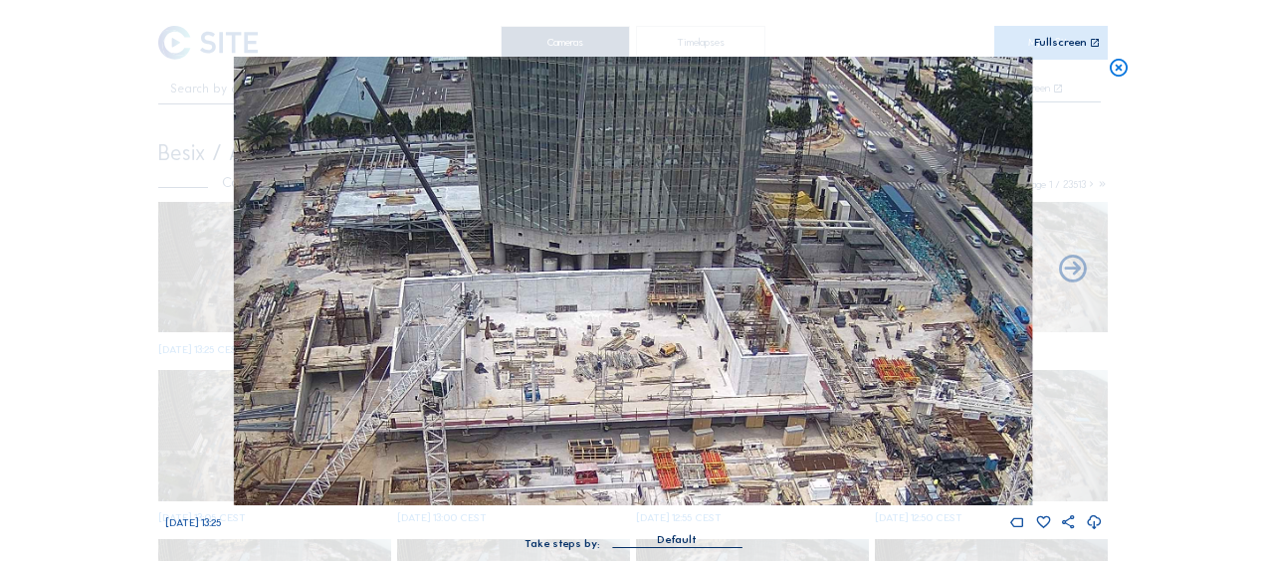
drag, startPoint x: 504, startPoint y: 263, endPoint x: 618, endPoint y: 285, distance: 116.5
click at [618, 285] on img at bounding box center [633, 281] width 798 height 449
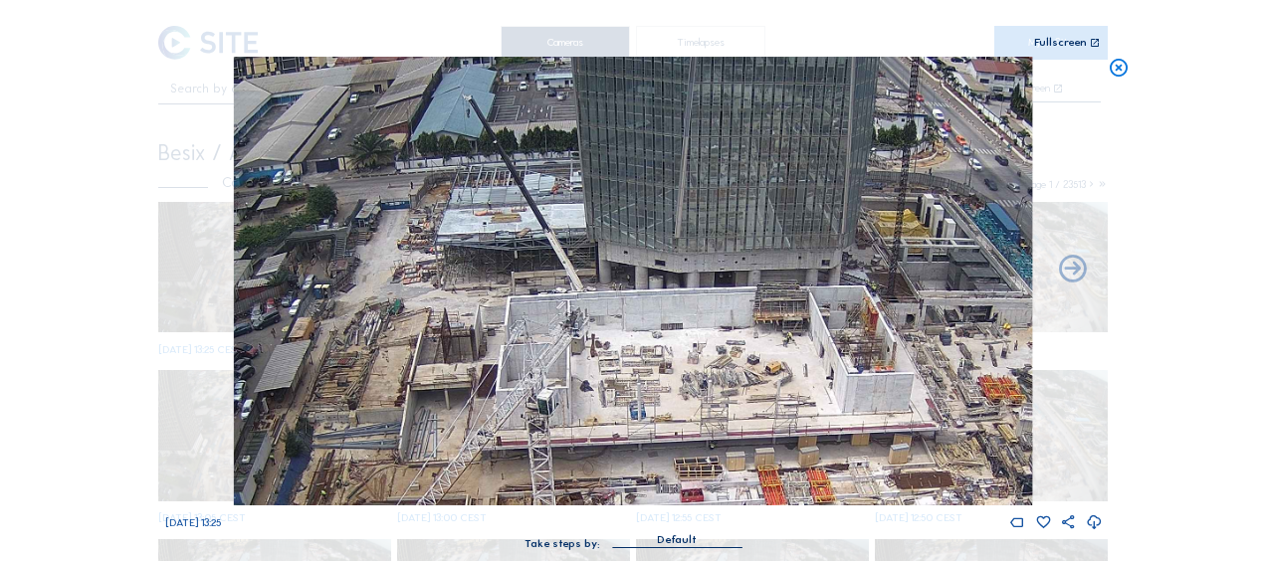
drag, startPoint x: 473, startPoint y: 269, endPoint x: 578, endPoint y: 287, distance: 107.0
click at [578, 287] on img at bounding box center [633, 281] width 798 height 449
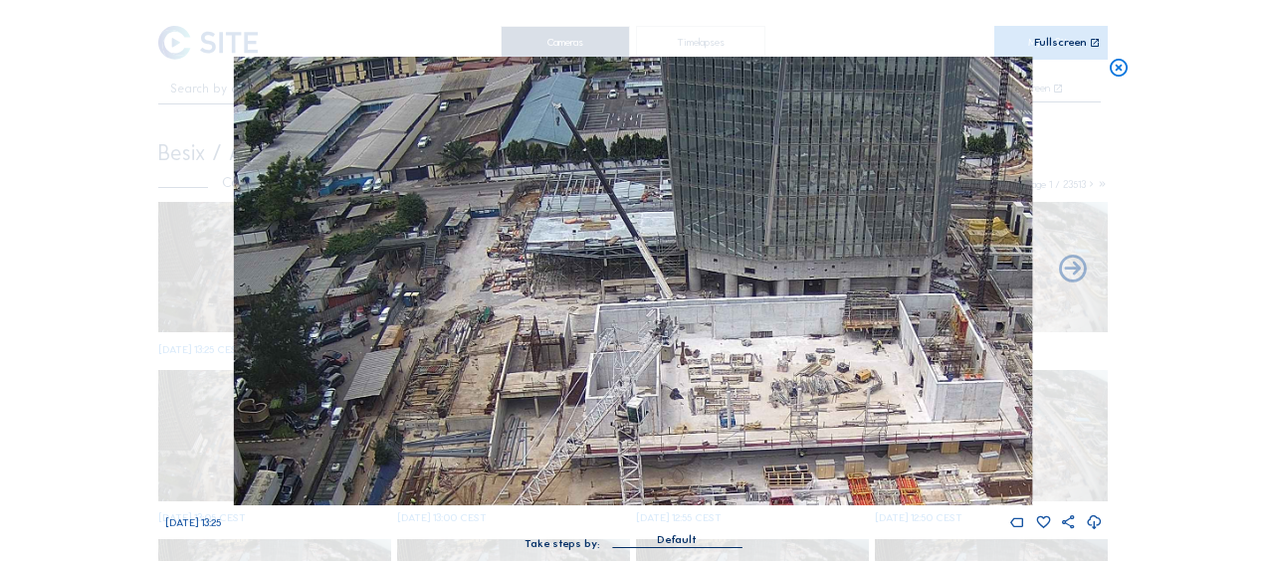
drag, startPoint x: 462, startPoint y: 269, endPoint x: 558, endPoint y: 277, distance: 96.8
click at [558, 277] on img at bounding box center [633, 281] width 798 height 449
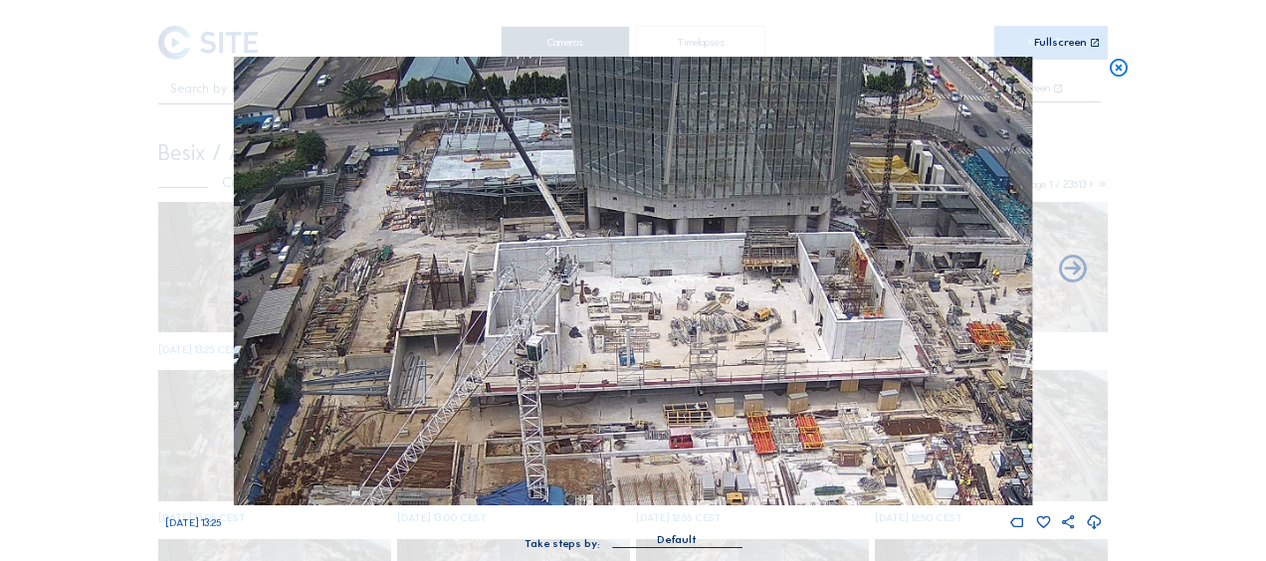
drag, startPoint x: 629, startPoint y: 310, endPoint x: 520, endPoint y: 249, distance: 124.8
click at [520, 249] on img at bounding box center [633, 281] width 798 height 449
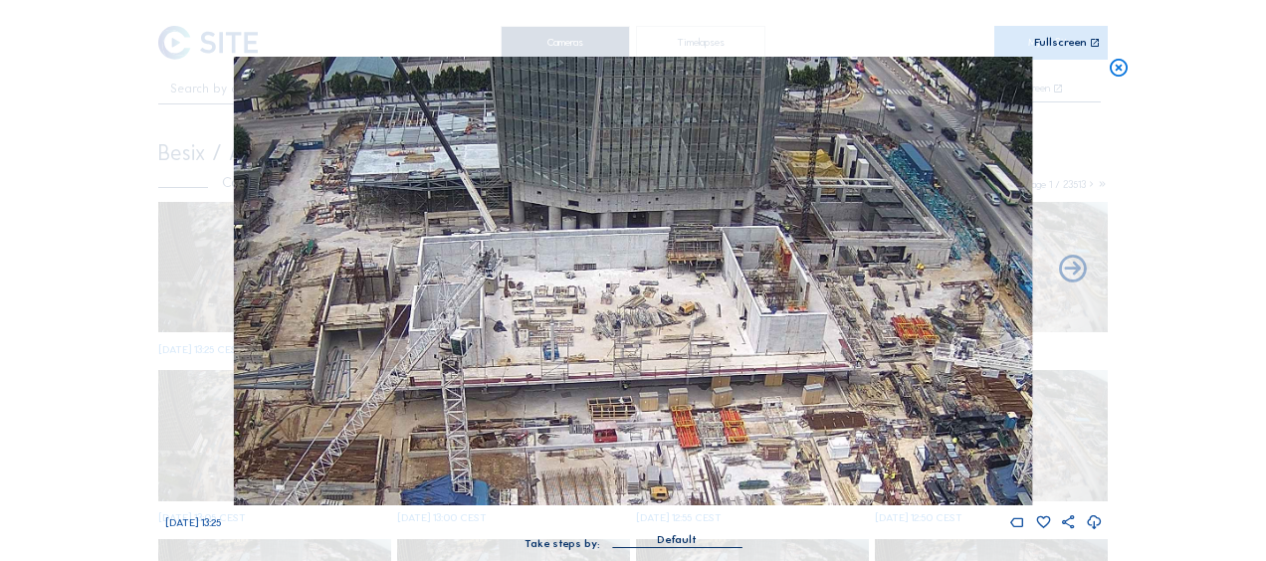
drag, startPoint x: 575, startPoint y: 280, endPoint x: 550, endPoint y: 287, distance: 25.8
click at [551, 287] on img at bounding box center [633, 281] width 798 height 449
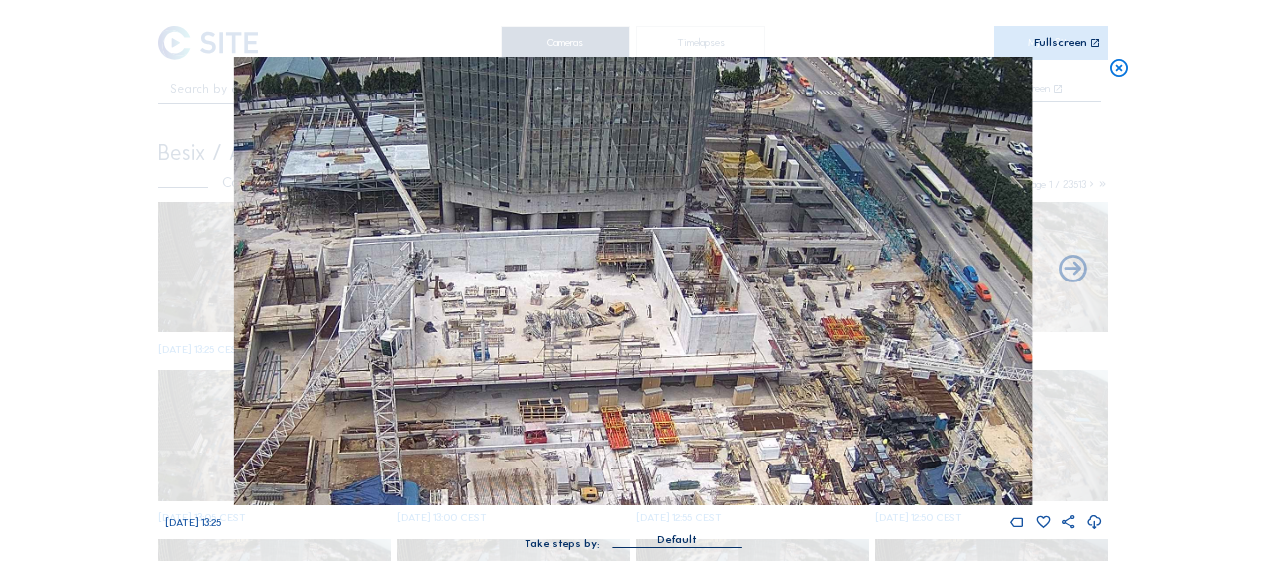
drag, startPoint x: 614, startPoint y: 271, endPoint x: 594, endPoint y: 265, distance: 20.8
click at [594, 265] on img at bounding box center [633, 281] width 798 height 449
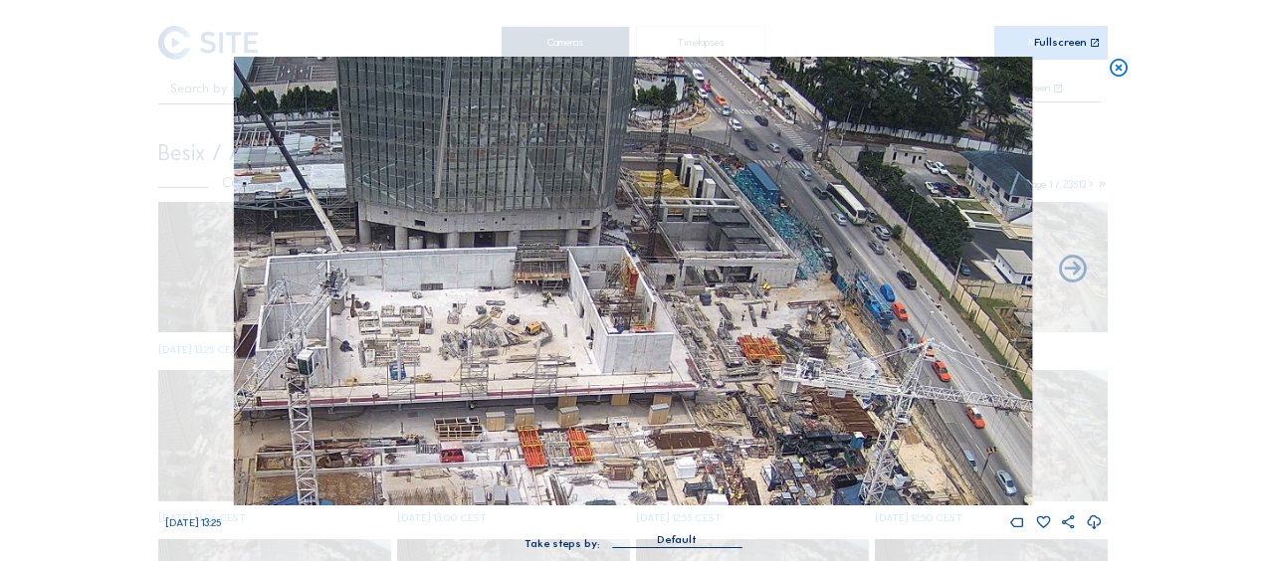
drag, startPoint x: 655, startPoint y: 263, endPoint x: 572, endPoint y: 282, distance: 84.7
click at [572, 282] on img at bounding box center [633, 281] width 798 height 449
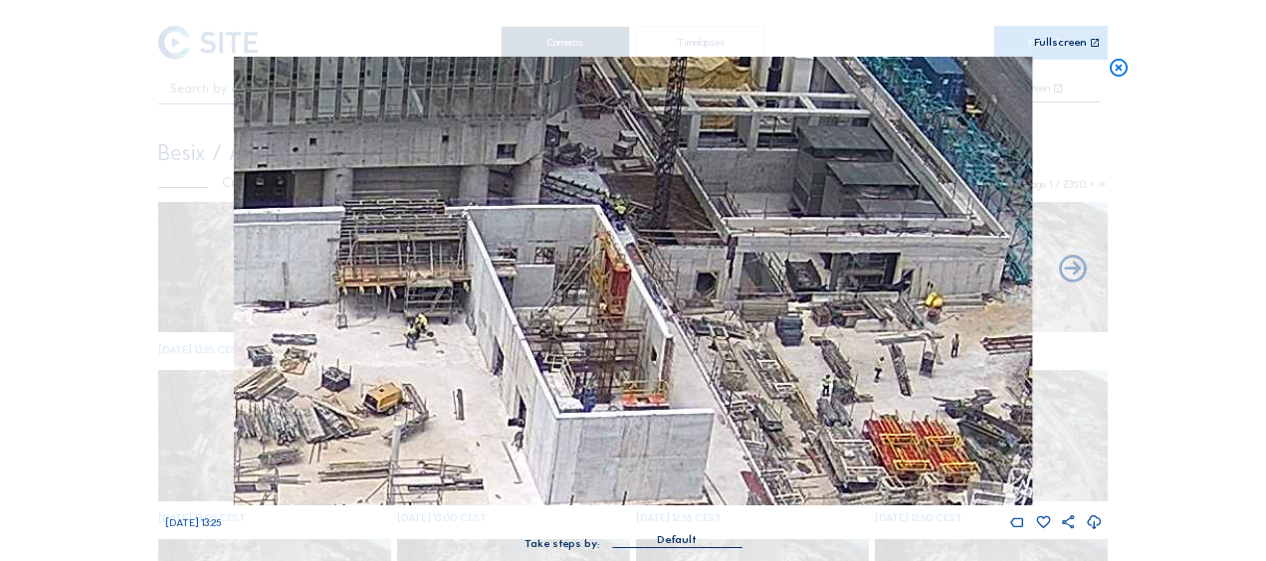
click at [626, 244] on img at bounding box center [633, 281] width 798 height 449
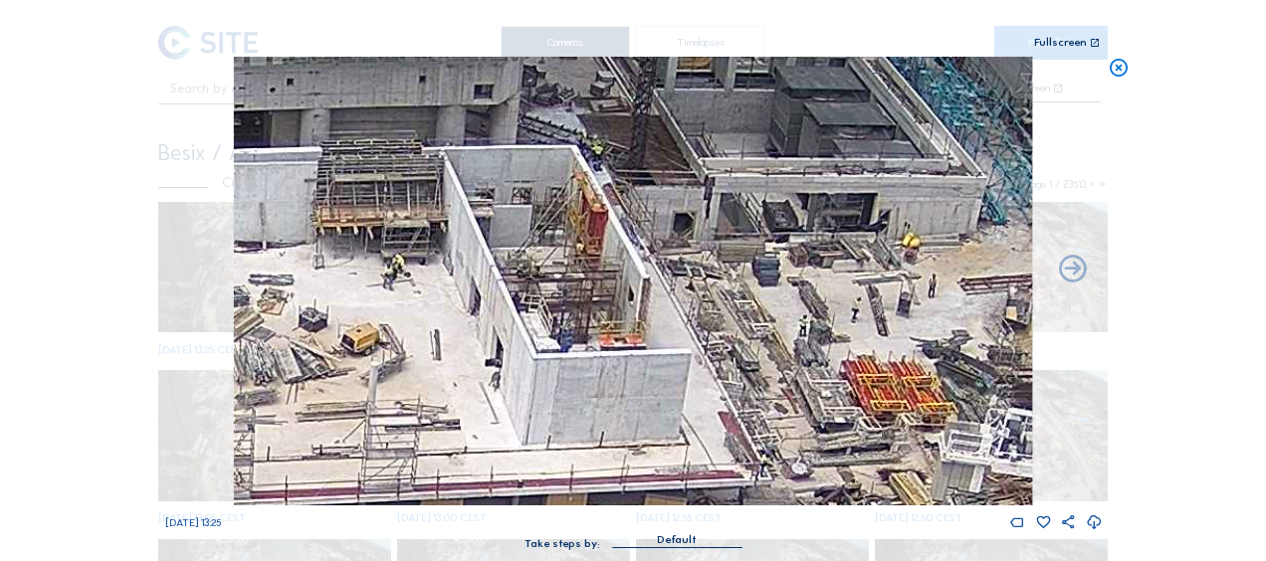
drag, startPoint x: 428, startPoint y: 302, endPoint x: 373, endPoint y: 165, distance: 147.8
click at [374, 165] on img at bounding box center [633, 281] width 798 height 449
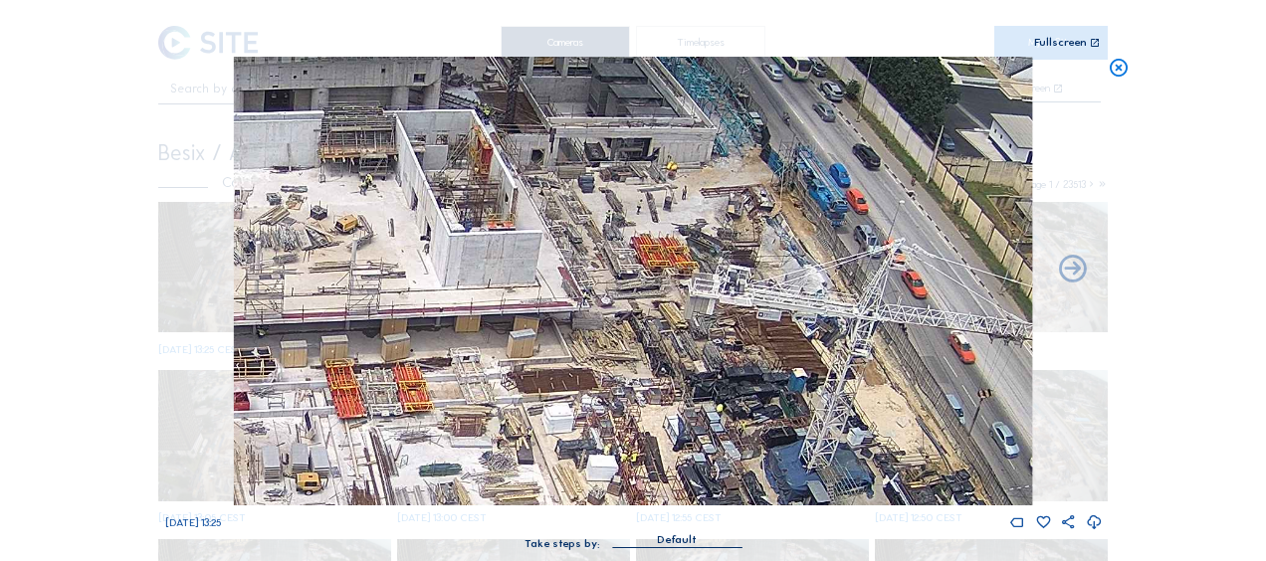
drag, startPoint x: 403, startPoint y: 342, endPoint x: 402, endPoint y: 290, distance: 52.7
click at [403, 291] on img at bounding box center [633, 281] width 798 height 449
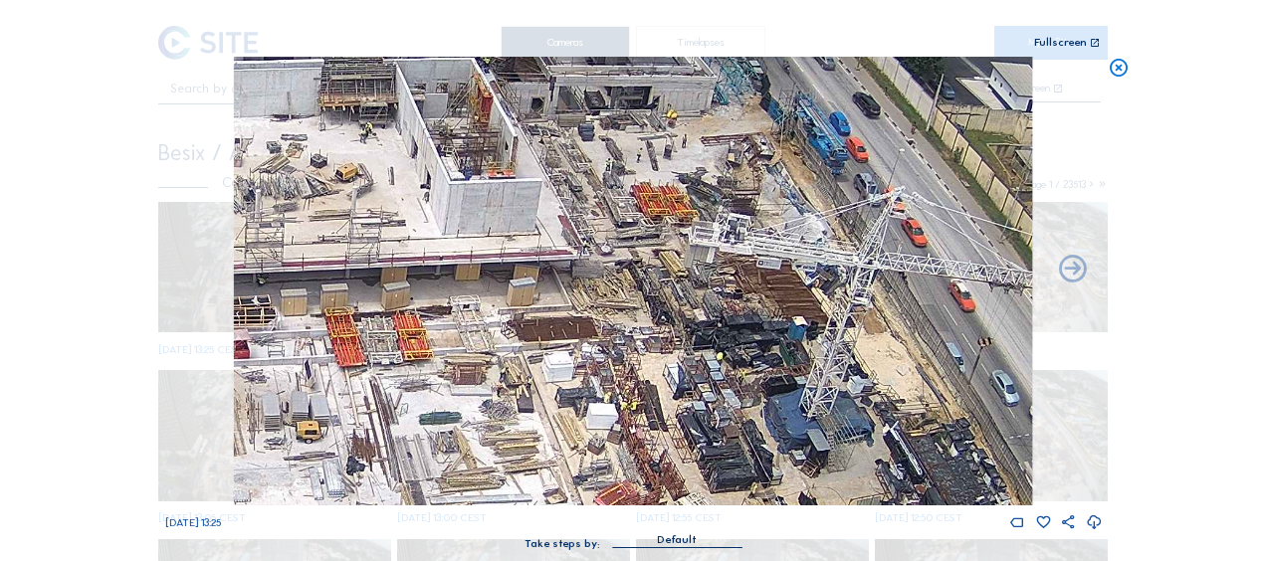
click at [411, 277] on img at bounding box center [633, 281] width 798 height 449
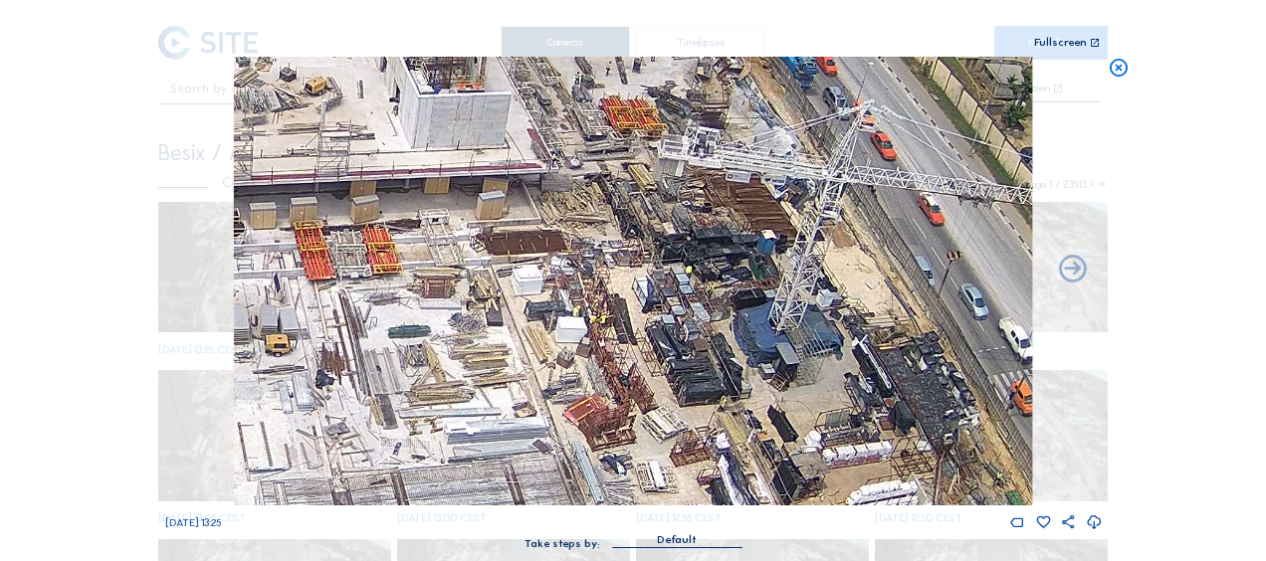
drag, startPoint x: 527, startPoint y: 312, endPoint x: 509, endPoint y: 262, distance: 53.8
click at [509, 262] on img at bounding box center [633, 281] width 798 height 449
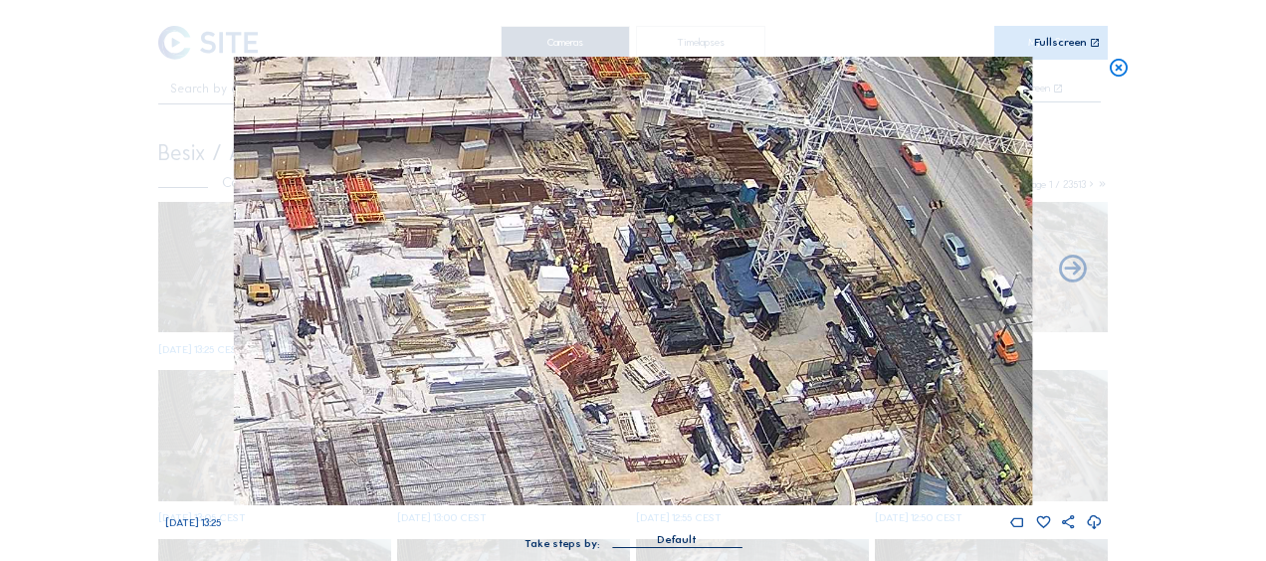
drag, startPoint x: 530, startPoint y: 358, endPoint x: 499, endPoint y: 281, distance: 83.9
click at [499, 281] on img at bounding box center [633, 281] width 798 height 449
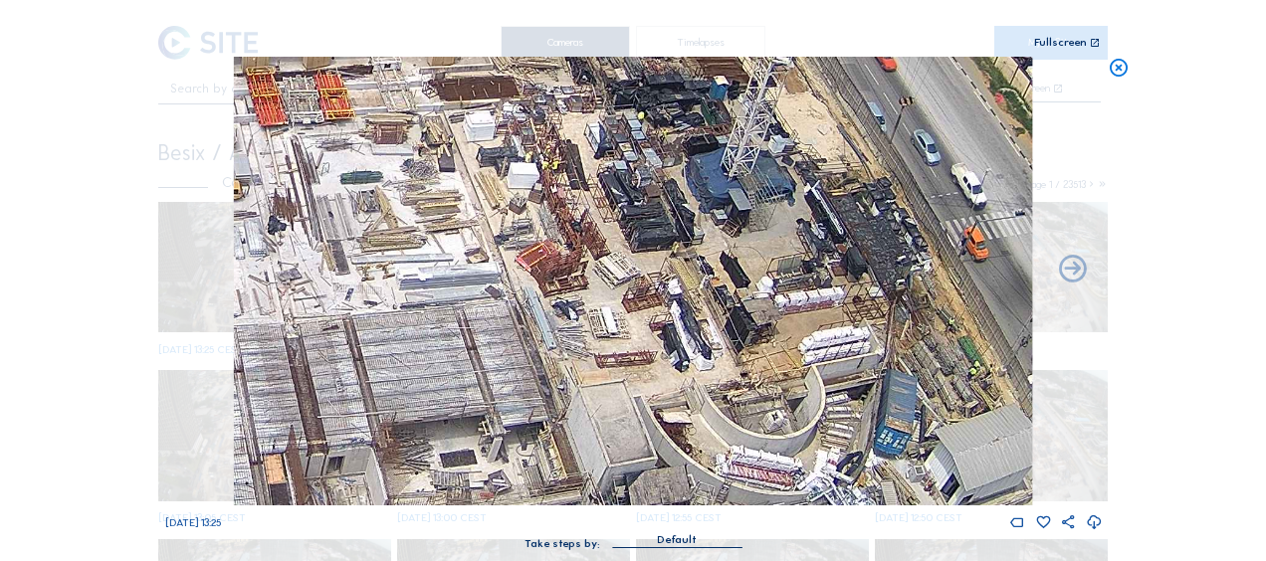
drag, startPoint x: 537, startPoint y: 318, endPoint x: 518, endPoint y: 237, distance: 83.8
click at [518, 237] on img at bounding box center [633, 281] width 798 height 449
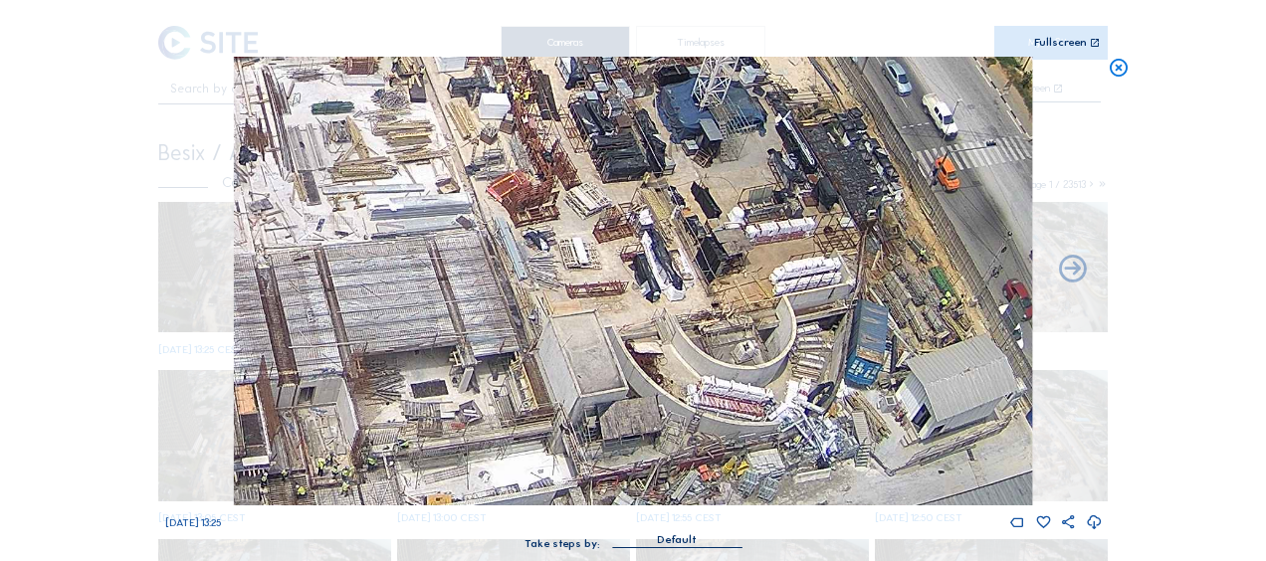
drag, startPoint x: 577, startPoint y: 373, endPoint x: 541, endPoint y: 281, distance: 99.2
click at [541, 281] on img at bounding box center [633, 281] width 798 height 449
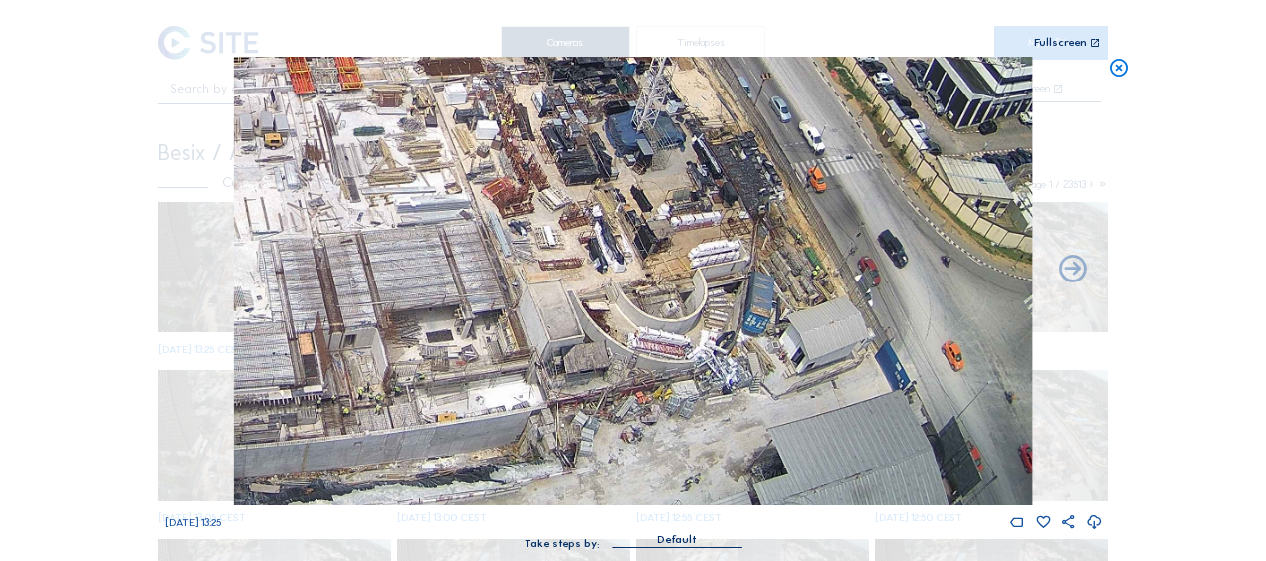
drag, startPoint x: 490, startPoint y: 396, endPoint x: 650, endPoint y: 324, distance: 175.5
click at [649, 324] on img at bounding box center [633, 281] width 798 height 449
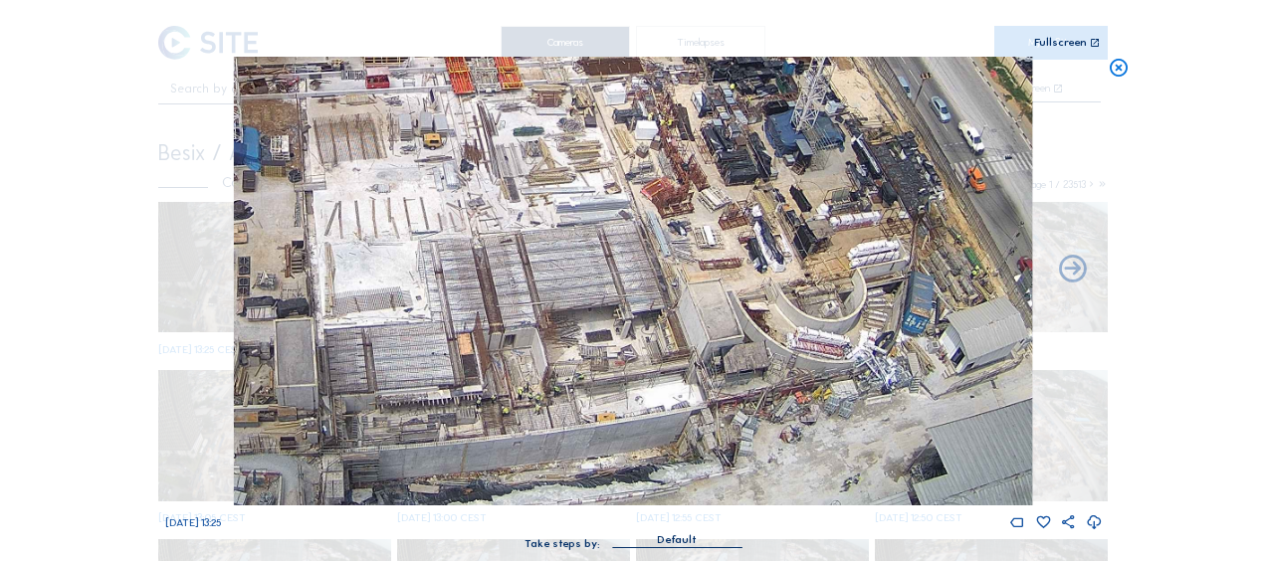
drag, startPoint x: 730, startPoint y: 302, endPoint x: 747, endPoint y: 302, distance: 16.9
click at [736, 302] on img at bounding box center [633, 281] width 798 height 449
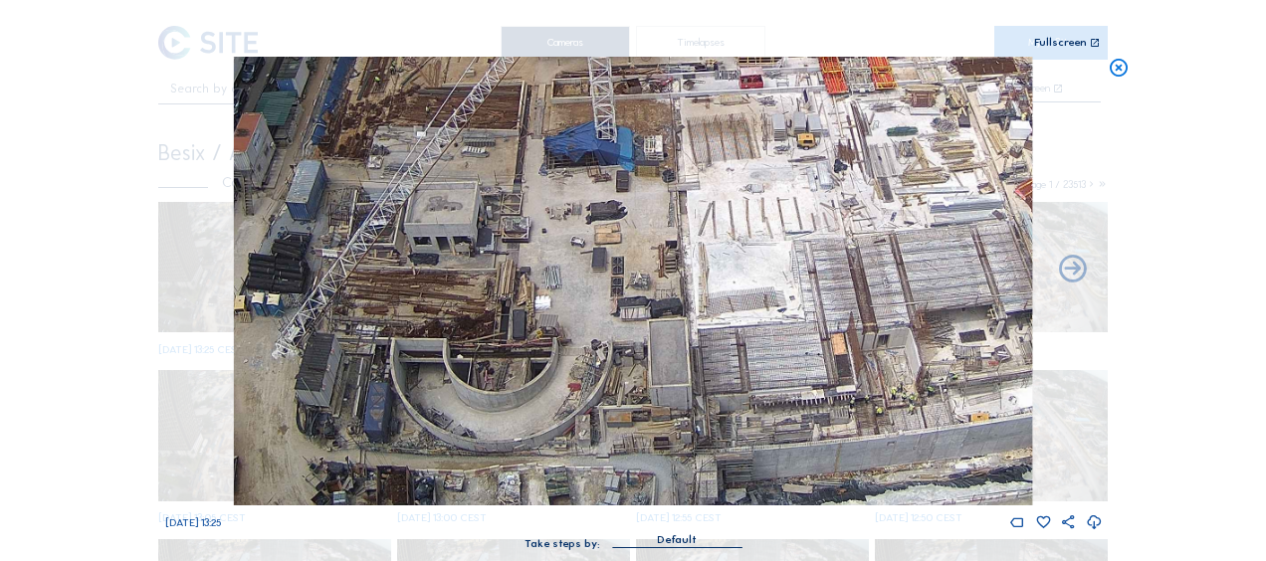
drag, startPoint x: 554, startPoint y: 364, endPoint x: 764, endPoint y: 289, distance: 223.2
click at [764, 289] on img at bounding box center [633, 281] width 798 height 449
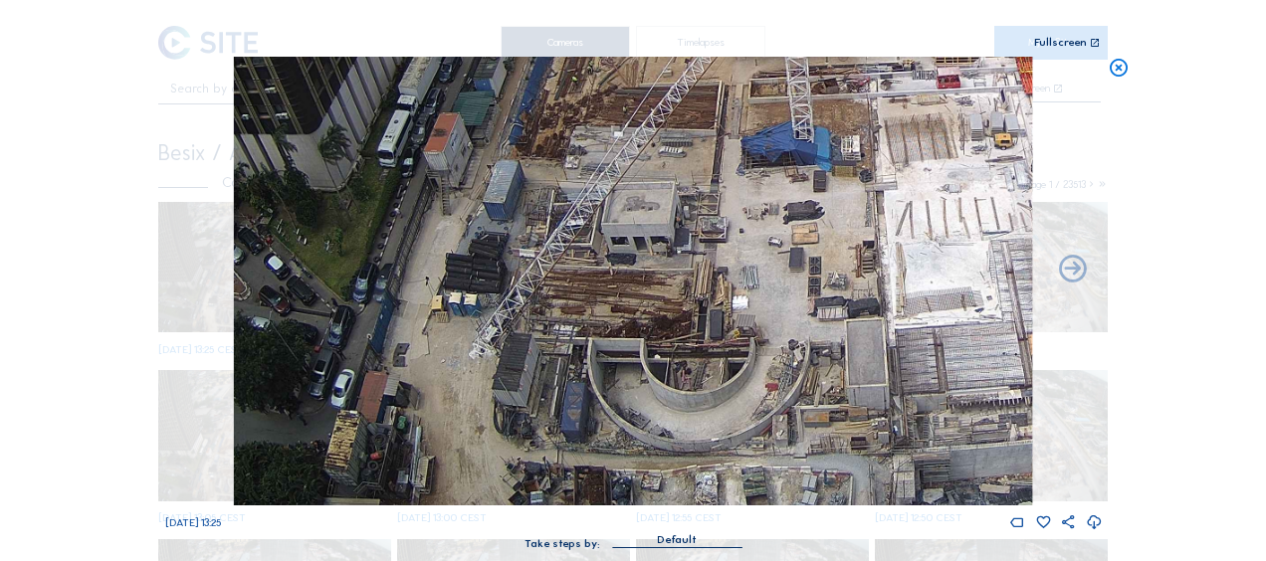
drag, startPoint x: 486, startPoint y: 375, endPoint x: 602, endPoint y: 322, distance: 127.8
click at [602, 322] on img at bounding box center [633, 281] width 798 height 449
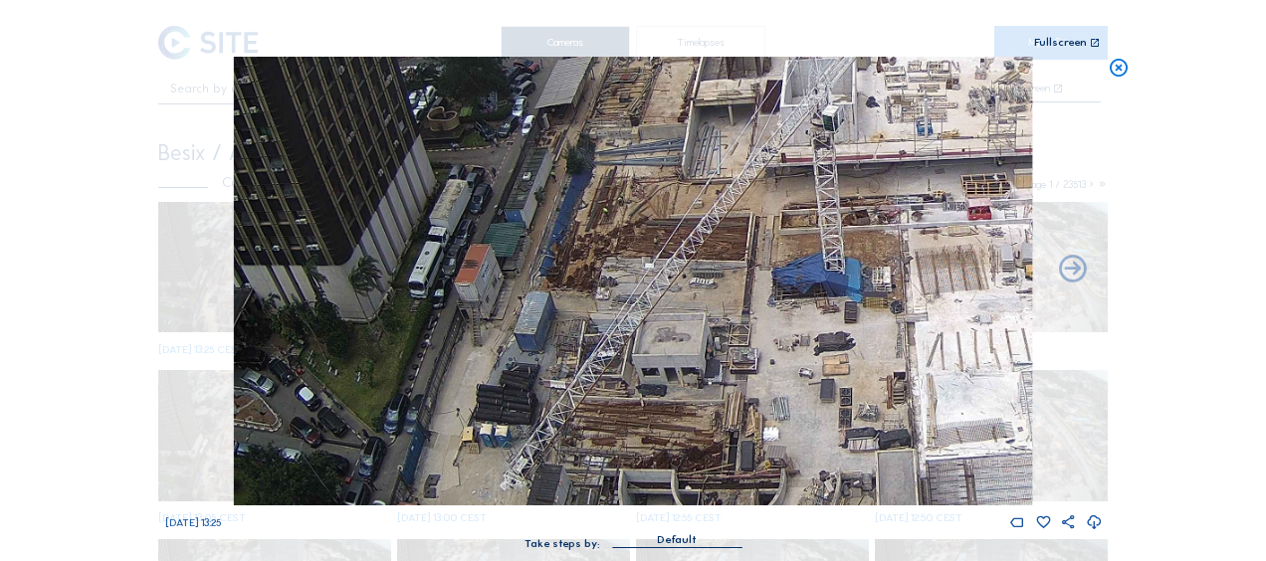
drag, startPoint x: 600, startPoint y: 195, endPoint x: 607, endPoint y: 393, distance: 198.1
click at [618, 426] on img at bounding box center [633, 281] width 798 height 449
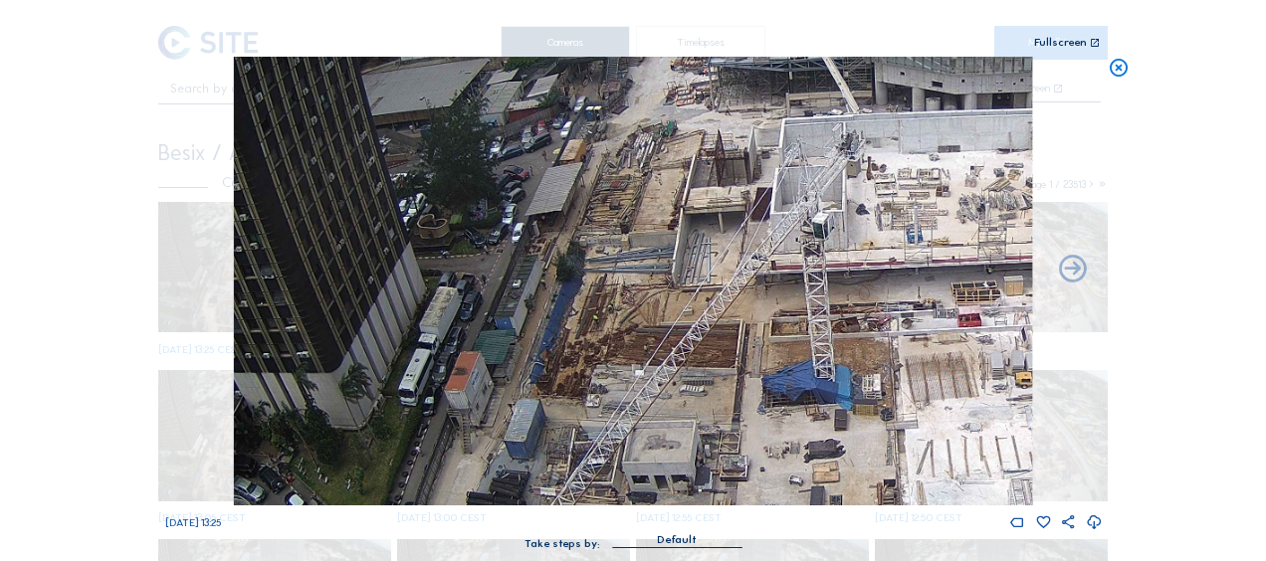
drag, startPoint x: 592, startPoint y: 289, endPoint x: 585, endPoint y: 339, distance: 51.2
click at [586, 339] on img at bounding box center [633, 281] width 798 height 449
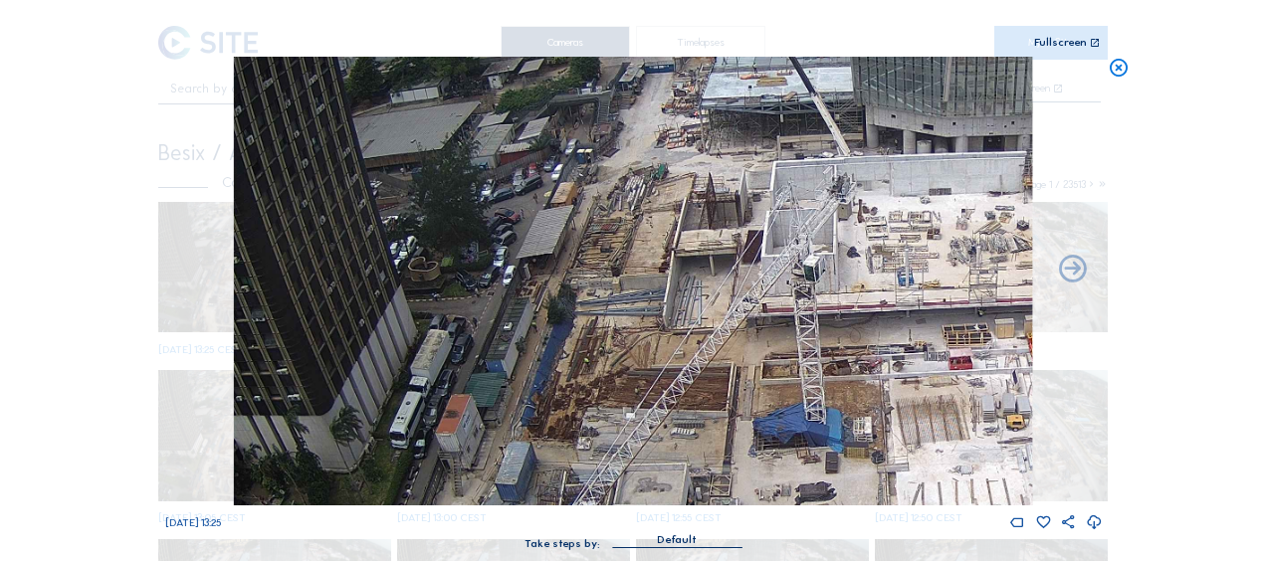
drag, startPoint x: 623, startPoint y: 182, endPoint x: 607, endPoint y: 304, distance: 123.4
click at [607, 304] on img at bounding box center [633, 281] width 798 height 449
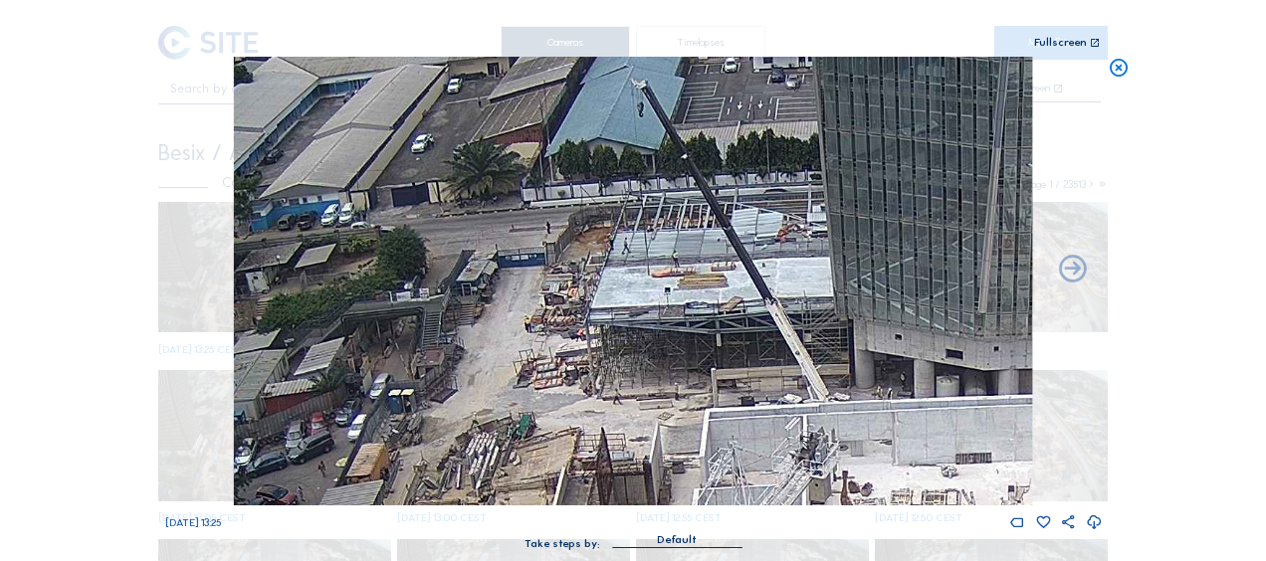
drag, startPoint x: 667, startPoint y: 227, endPoint x: 559, endPoint y: 325, distance: 145.8
click at [559, 325] on img at bounding box center [633, 281] width 798 height 449
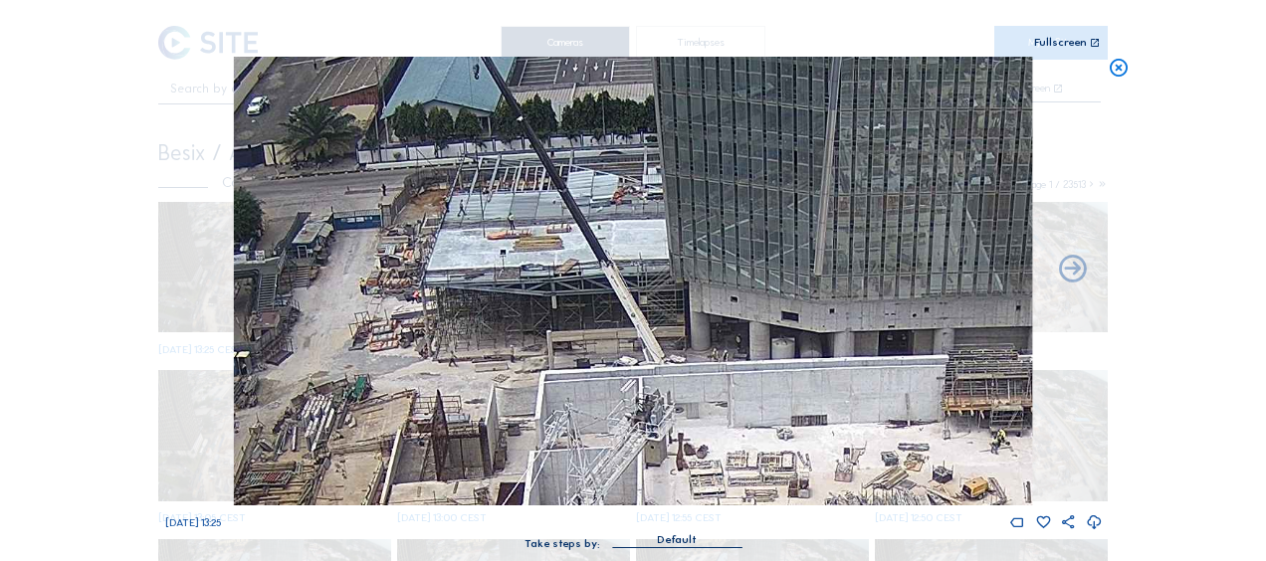
drag, startPoint x: 697, startPoint y: 293, endPoint x: 498, endPoint y: 245, distance: 204.7
click at [500, 245] on img at bounding box center [633, 281] width 798 height 449
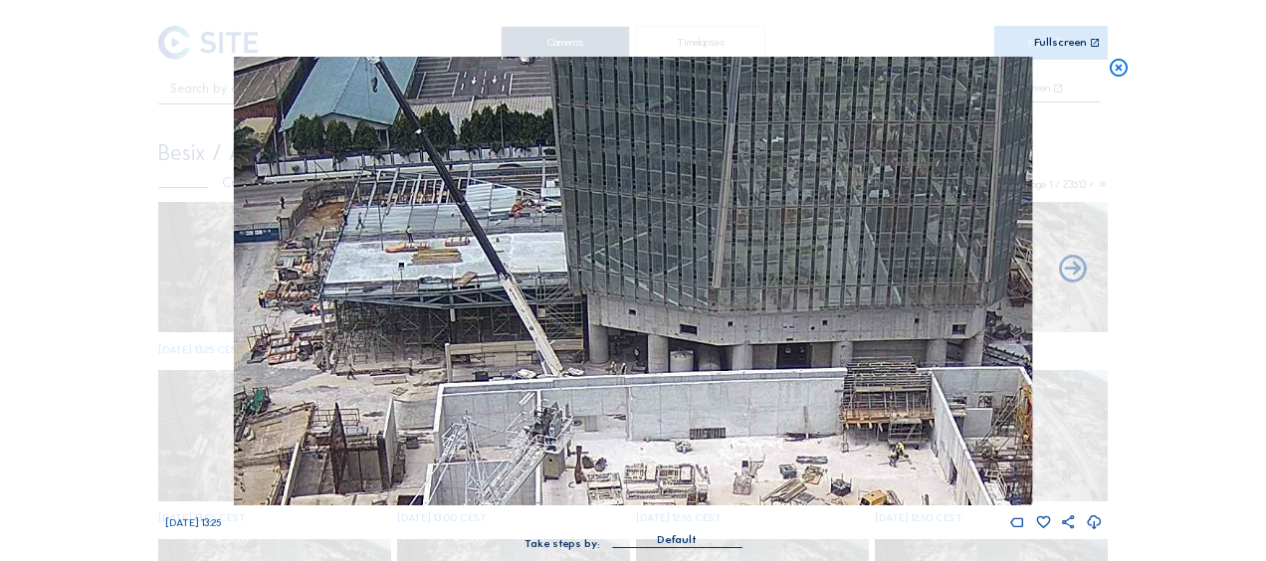
drag, startPoint x: 612, startPoint y: 258, endPoint x: 486, endPoint y: 352, distance: 157.8
click at [486, 352] on img at bounding box center [633, 281] width 798 height 449
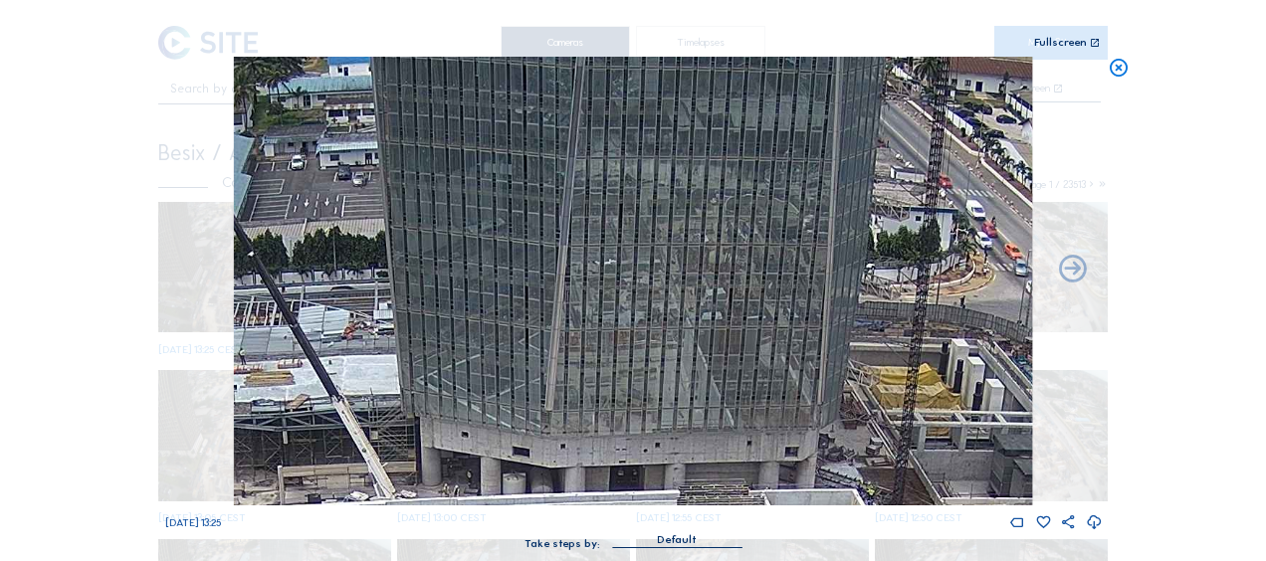
drag, startPoint x: 539, startPoint y: 329, endPoint x: 461, endPoint y: 371, distance: 89.0
click at [461, 371] on img at bounding box center [633, 281] width 798 height 449
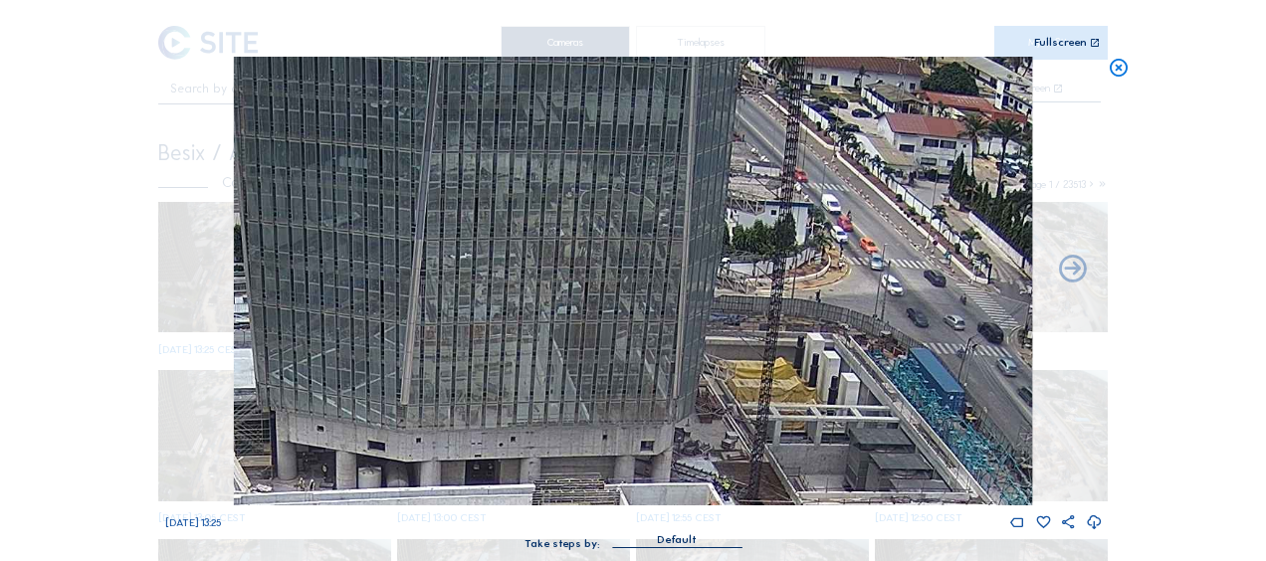
drag, startPoint x: 639, startPoint y: 366, endPoint x: 622, endPoint y: 366, distance: 16.9
click at [421, 237] on img at bounding box center [633, 281] width 798 height 449
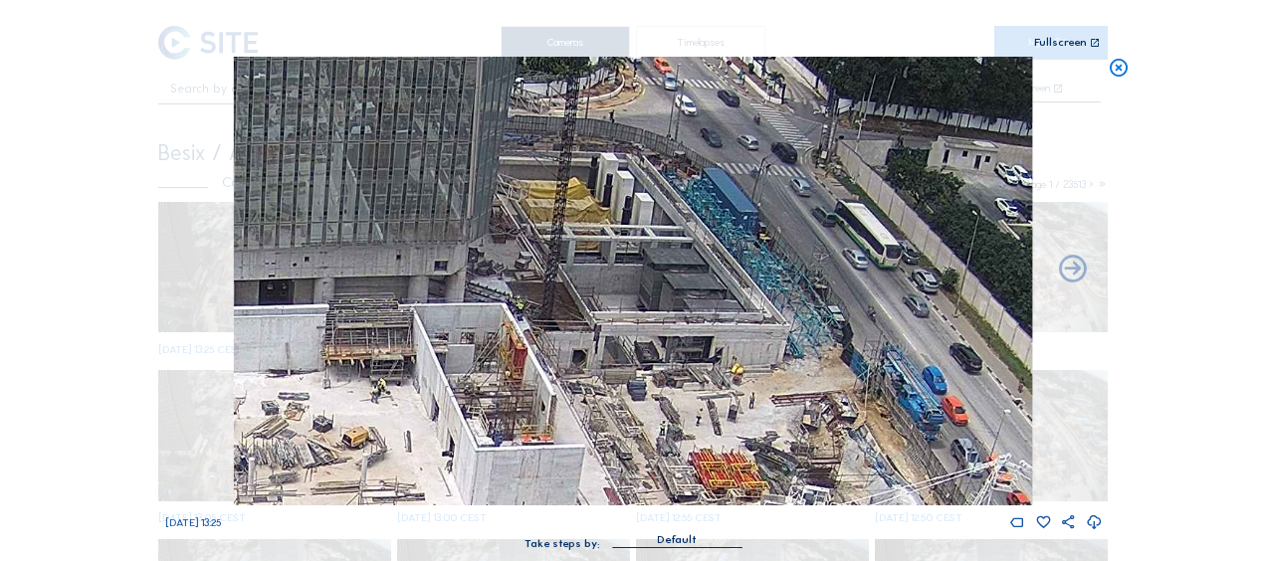
click at [574, 243] on img at bounding box center [633, 281] width 798 height 449
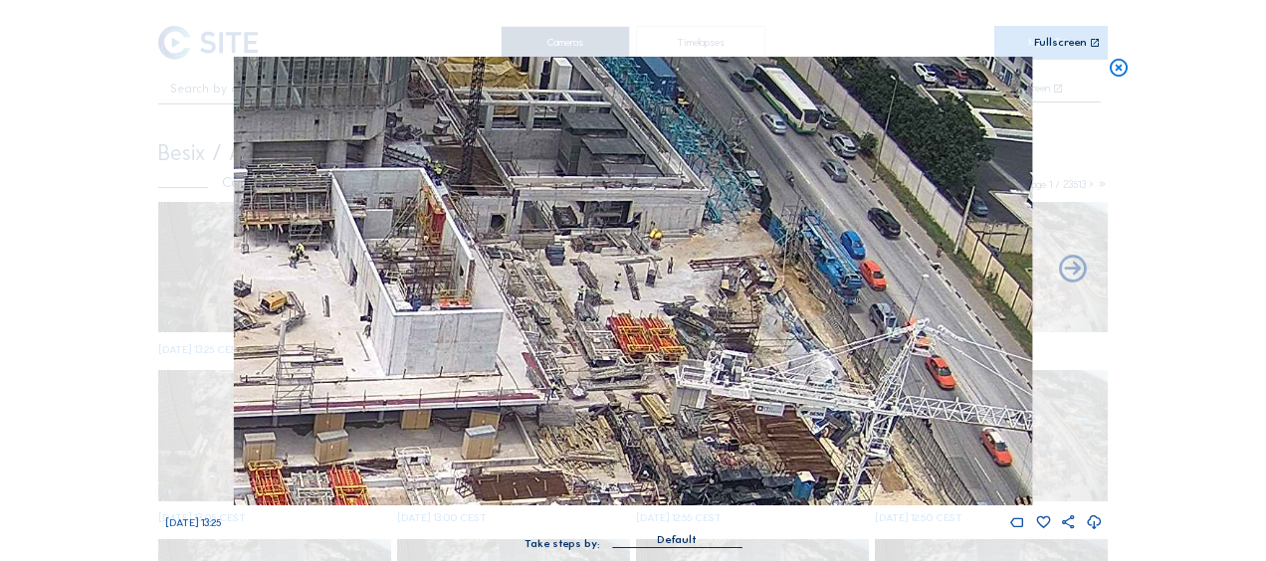
drag, startPoint x: 624, startPoint y: 351, endPoint x: 559, endPoint y: 247, distance: 122.9
click at [559, 247] on img at bounding box center [633, 281] width 798 height 449
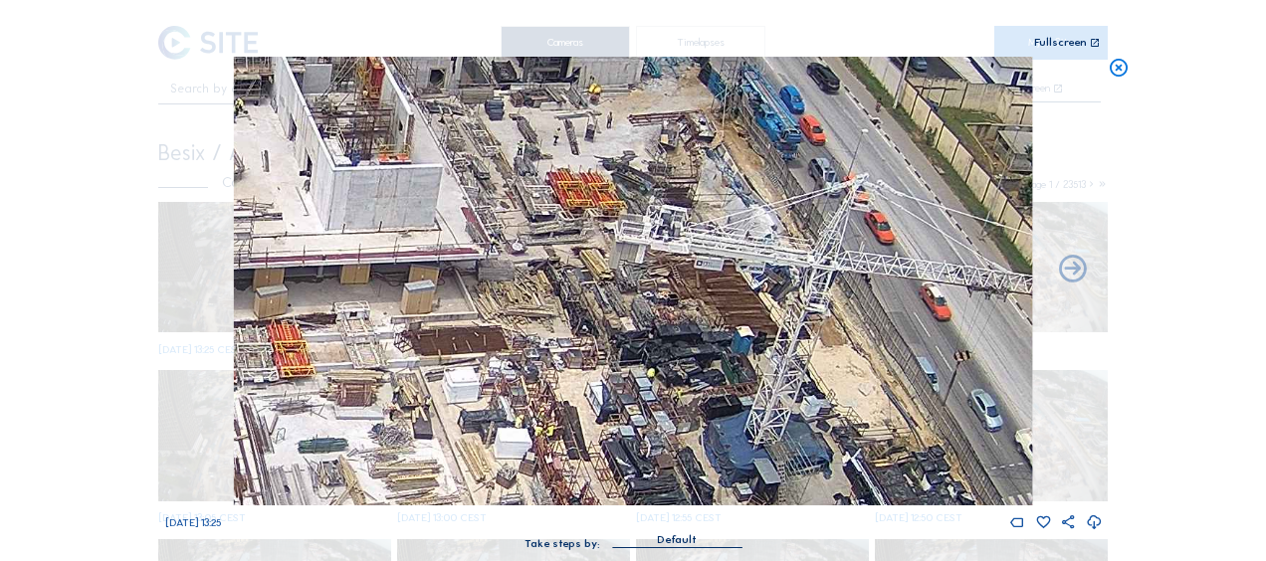
drag, startPoint x: 557, startPoint y: 197, endPoint x: 590, endPoint y: 197, distance: 32.8
click at [540, 151] on img at bounding box center [633, 281] width 798 height 449
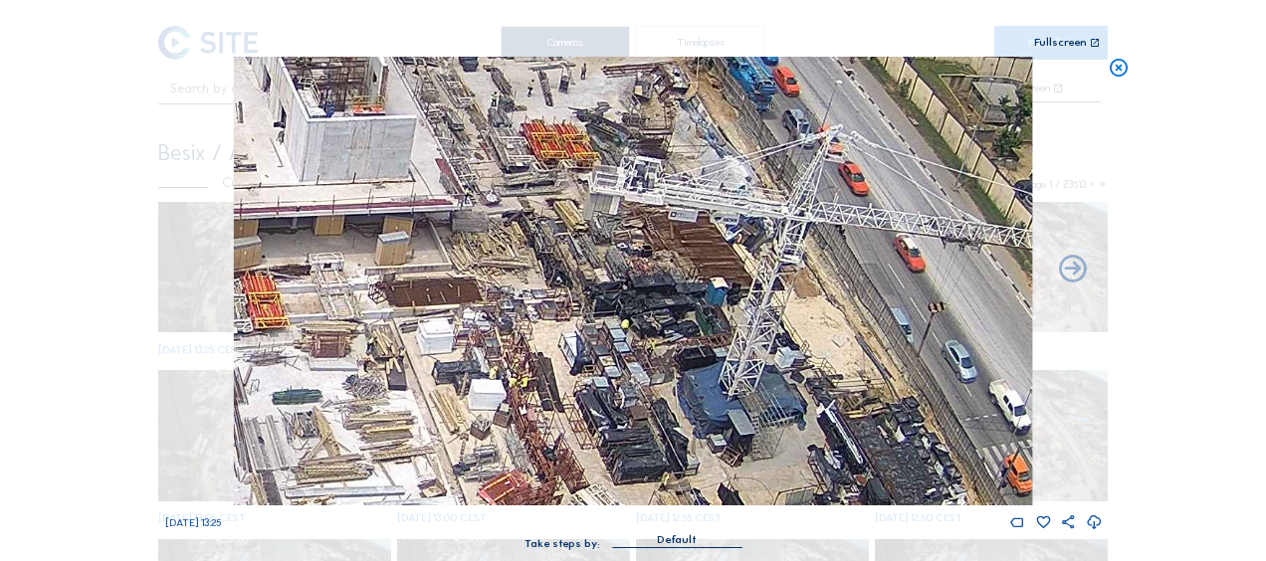
drag, startPoint x: 645, startPoint y: 294, endPoint x: 553, endPoint y: 154, distance: 166.7
click at [553, 154] on img at bounding box center [633, 281] width 798 height 449
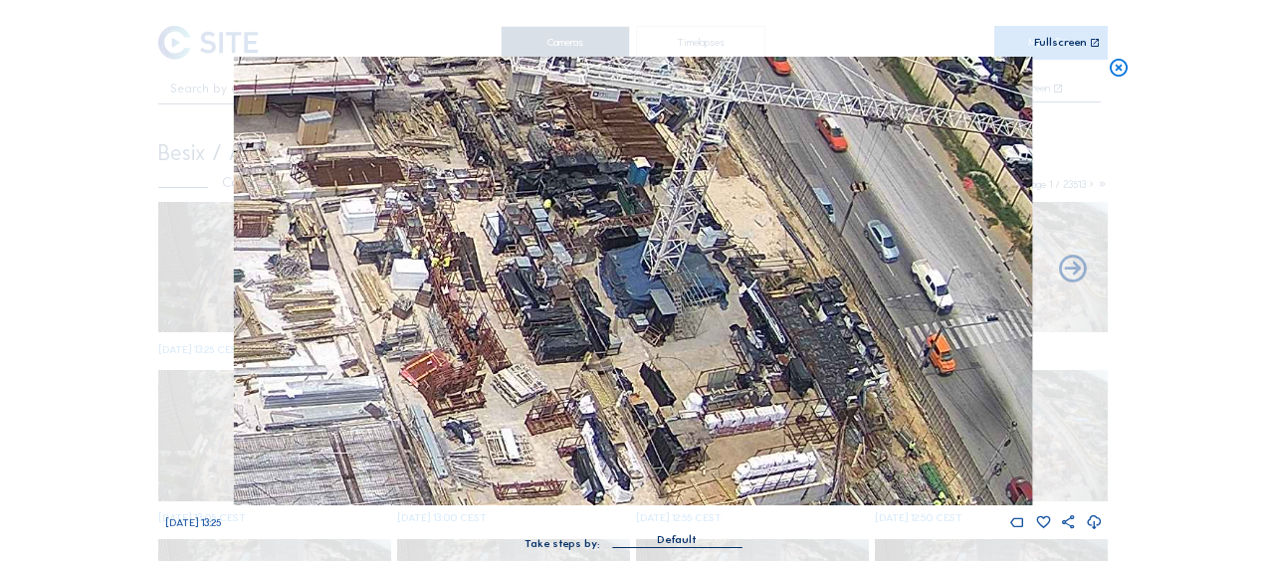
drag, startPoint x: 615, startPoint y: 286, endPoint x: 550, endPoint y: 96, distance: 200.8
click at [550, 96] on img at bounding box center [633, 281] width 798 height 449
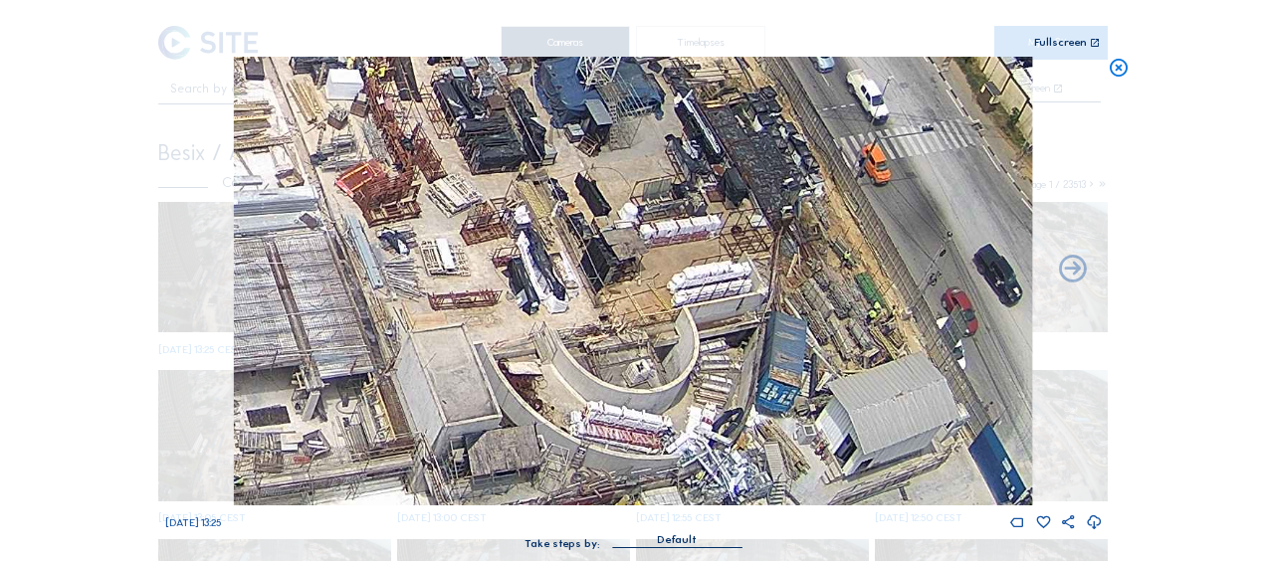
drag, startPoint x: 611, startPoint y: 270, endPoint x: 561, endPoint y: 161, distance: 119.3
click at [561, 161] on img at bounding box center [633, 281] width 798 height 449
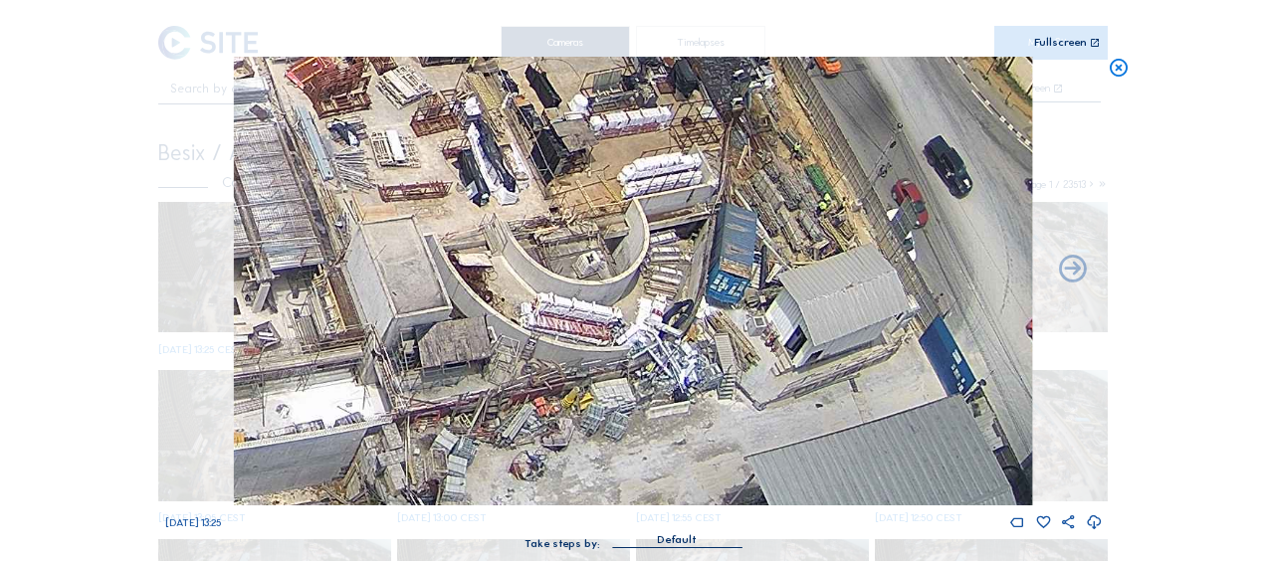
click at [543, 235] on img at bounding box center [633, 281] width 798 height 449
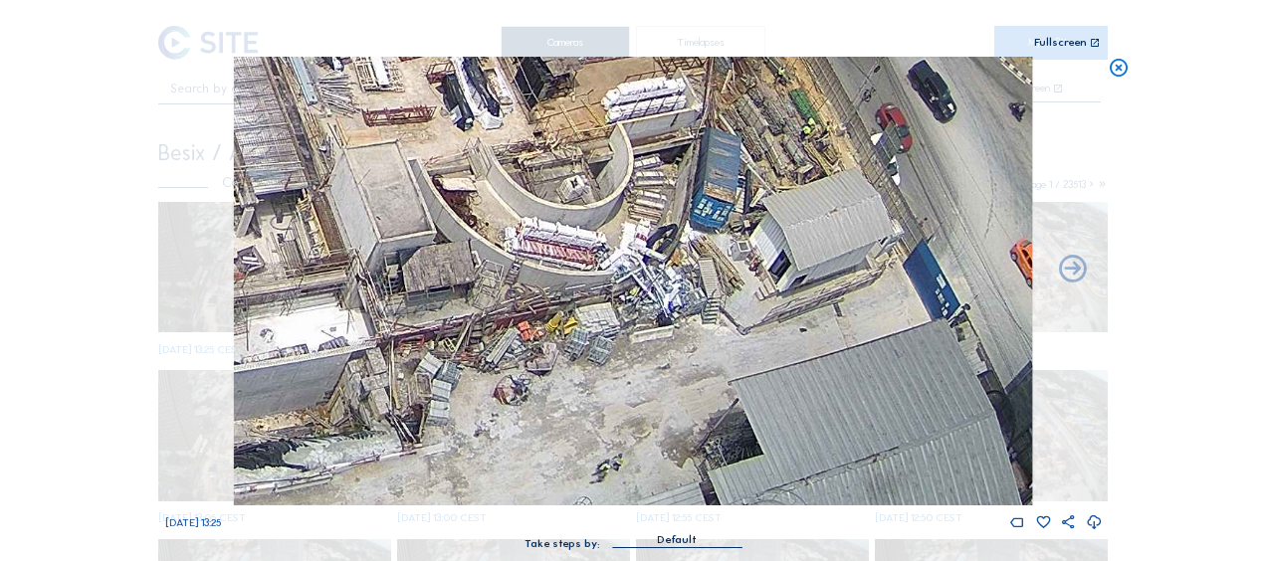
drag, startPoint x: 1117, startPoint y: 72, endPoint x: 1109, endPoint y: 82, distance: 13.4
click at [1119, 72] on icon at bounding box center [1119, 68] width 22 height 23
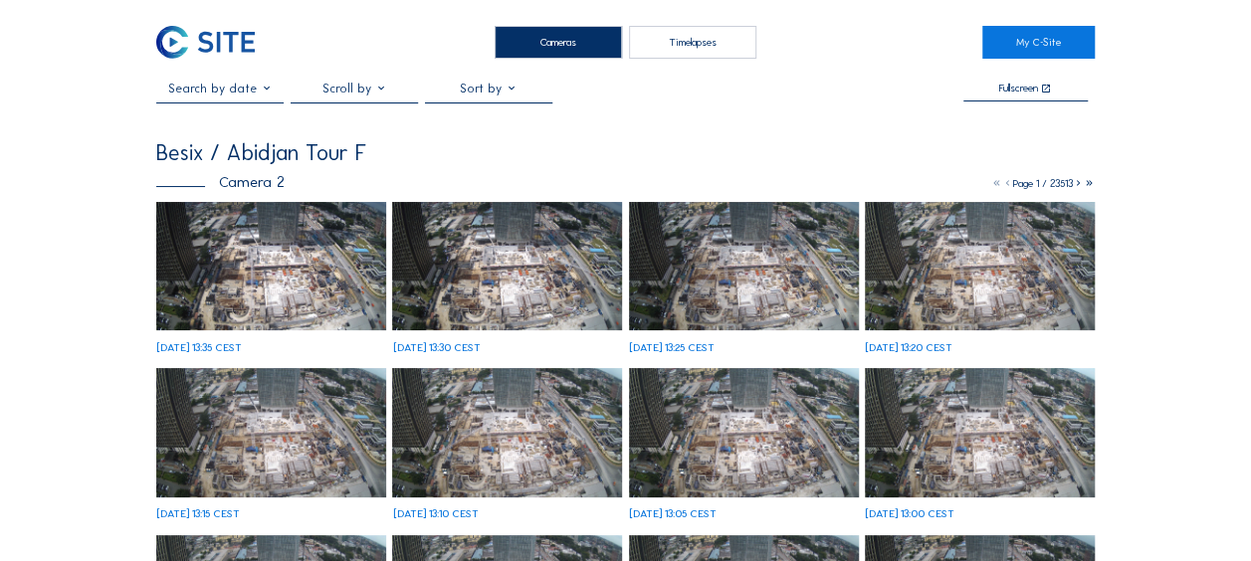
click at [251, 267] on img at bounding box center [271, 266] width 230 height 129
